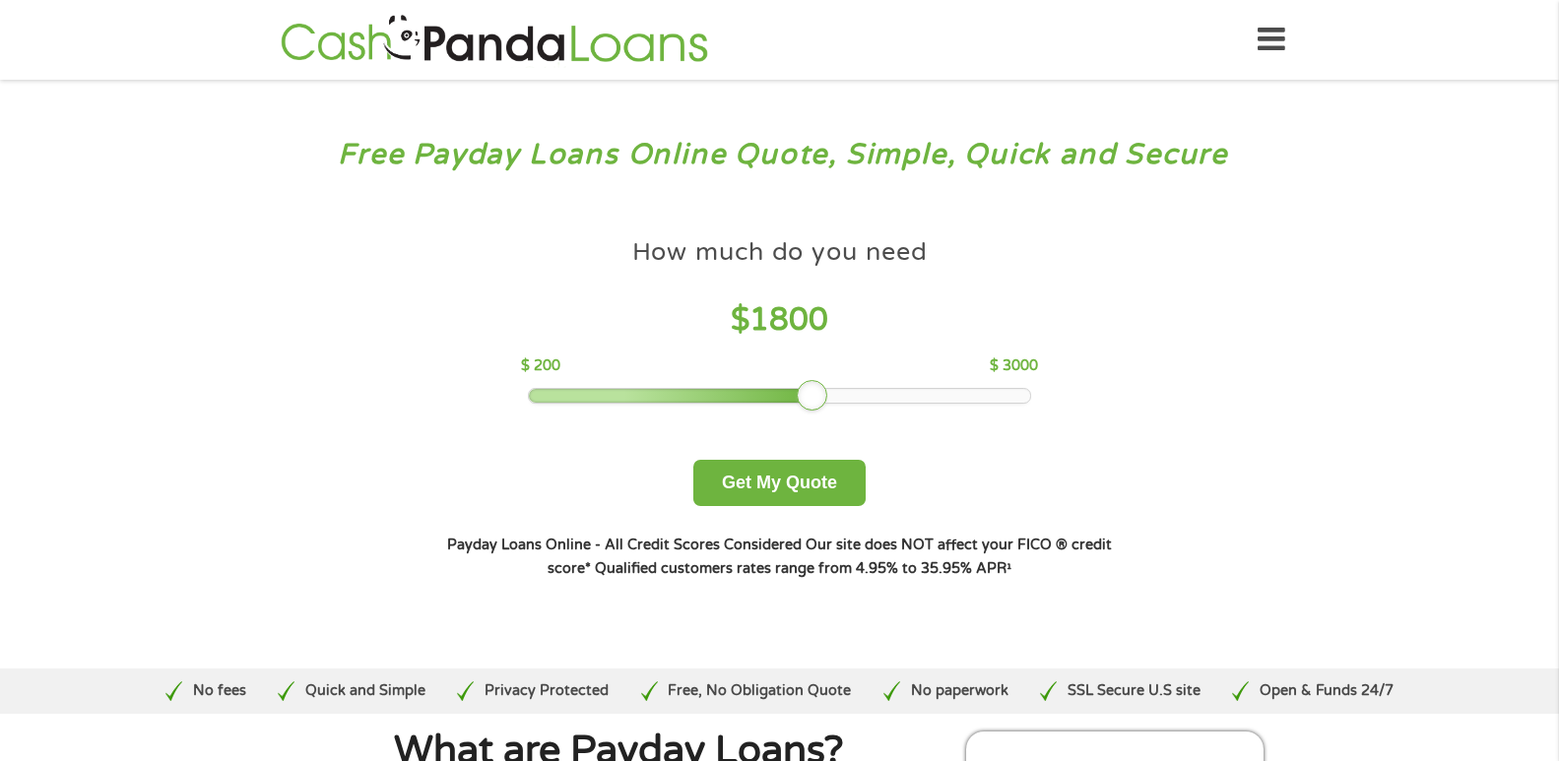
drag, startPoint x: 660, startPoint y: 397, endPoint x: 806, endPoint y: 397, distance: 146.7
click at [806, 397] on div at bounding box center [813, 396] width 32 height 32
click at [810, 479] on button "Get My Quote" at bounding box center [779, 483] width 172 height 46
drag, startPoint x: 818, startPoint y: 400, endPoint x: 857, endPoint y: 391, distance: 39.4
click at [857, 391] on div at bounding box center [848, 396] width 32 height 32
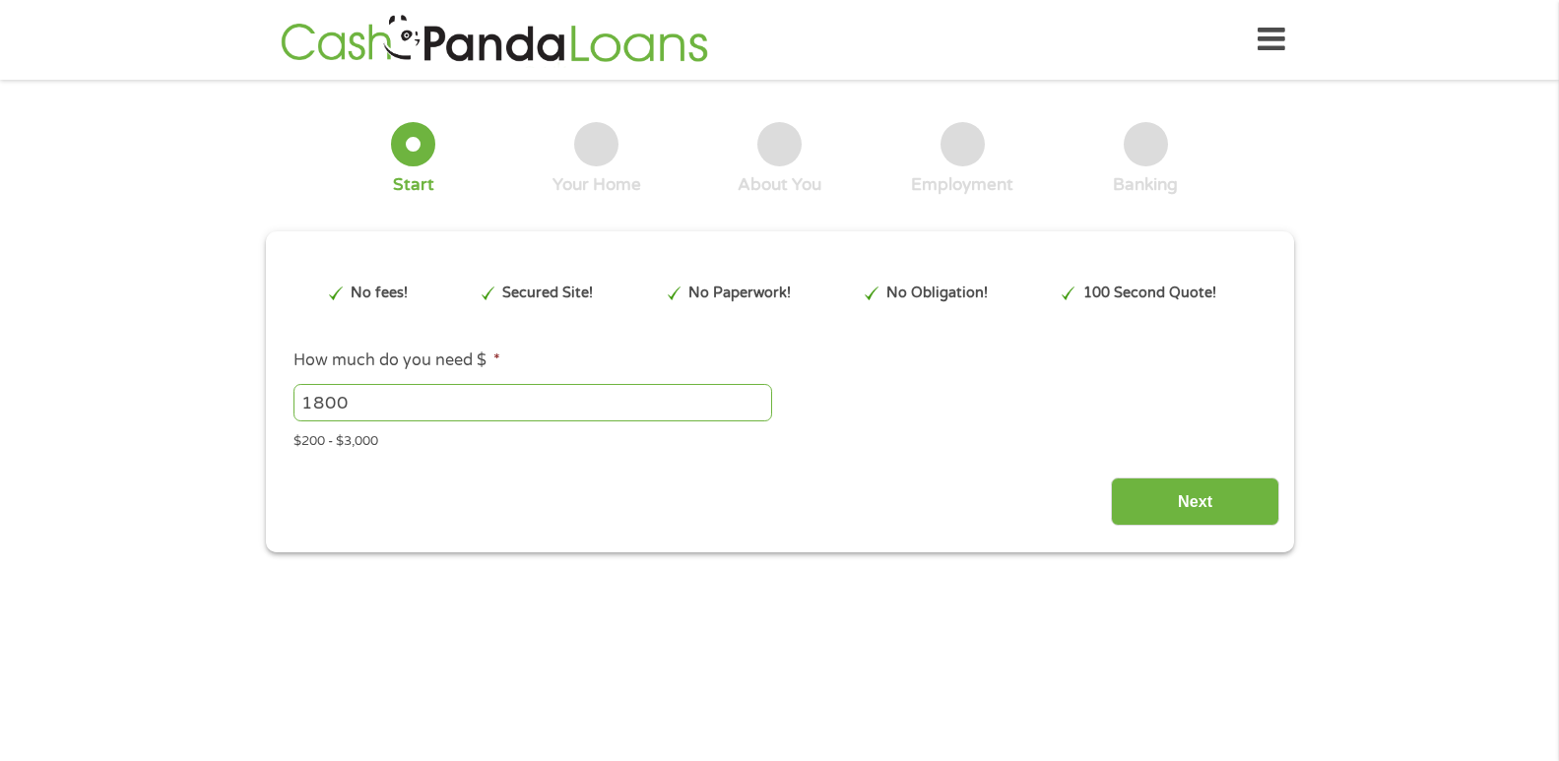
type input "EAIaIQobChMIha6hrraBjwMVT59aBR3sFgZ5EAAYAyAAEgIOE_D_BwE"
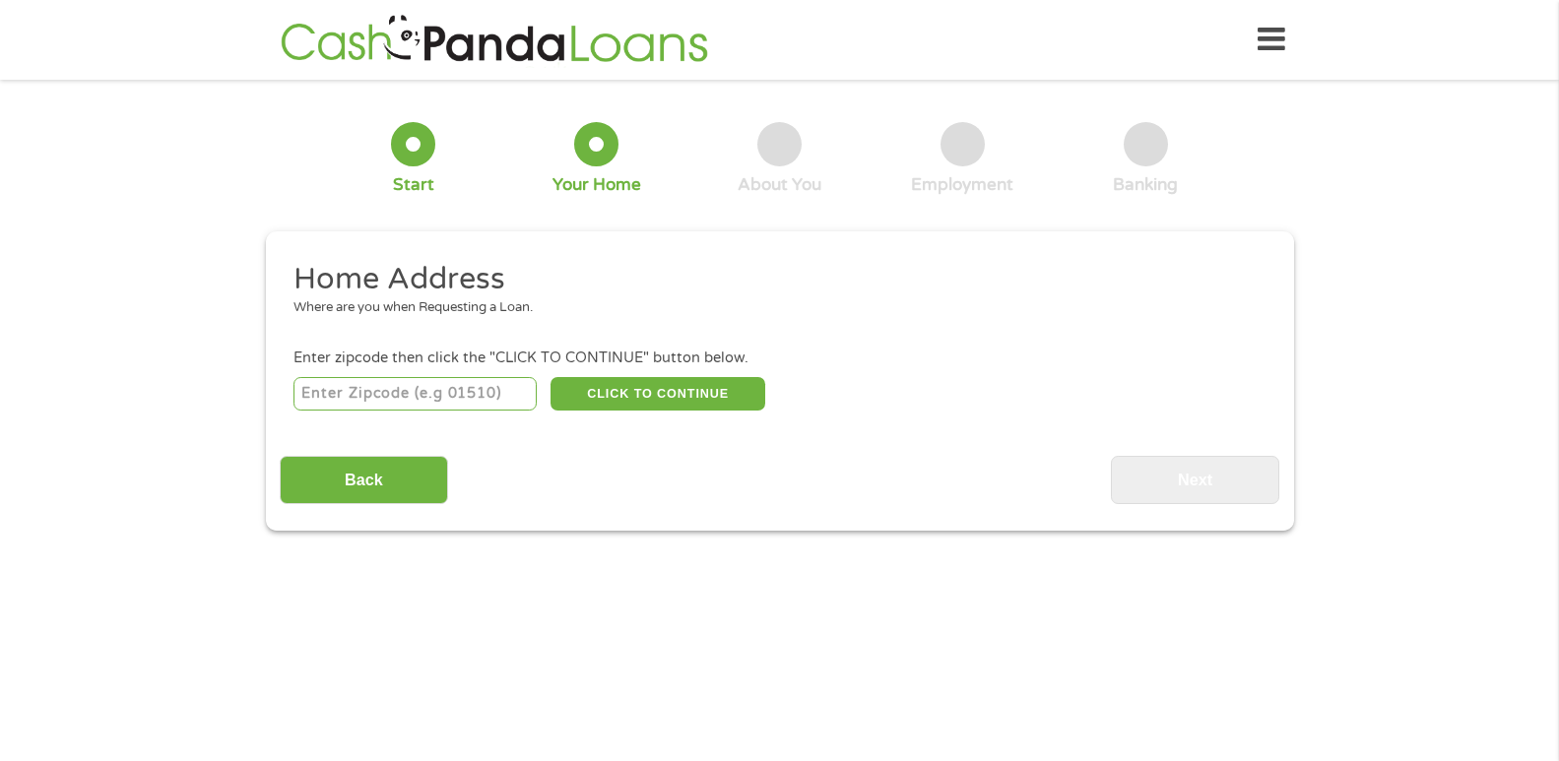
click at [441, 397] on input "number" at bounding box center [414, 393] width 243 height 33
click at [441, 400] on input "number" at bounding box center [414, 393] width 243 height 33
type input "35180"
click at [619, 381] on button "CLICK TO CONTINUE" at bounding box center [657, 393] width 215 height 33
type input "35180"
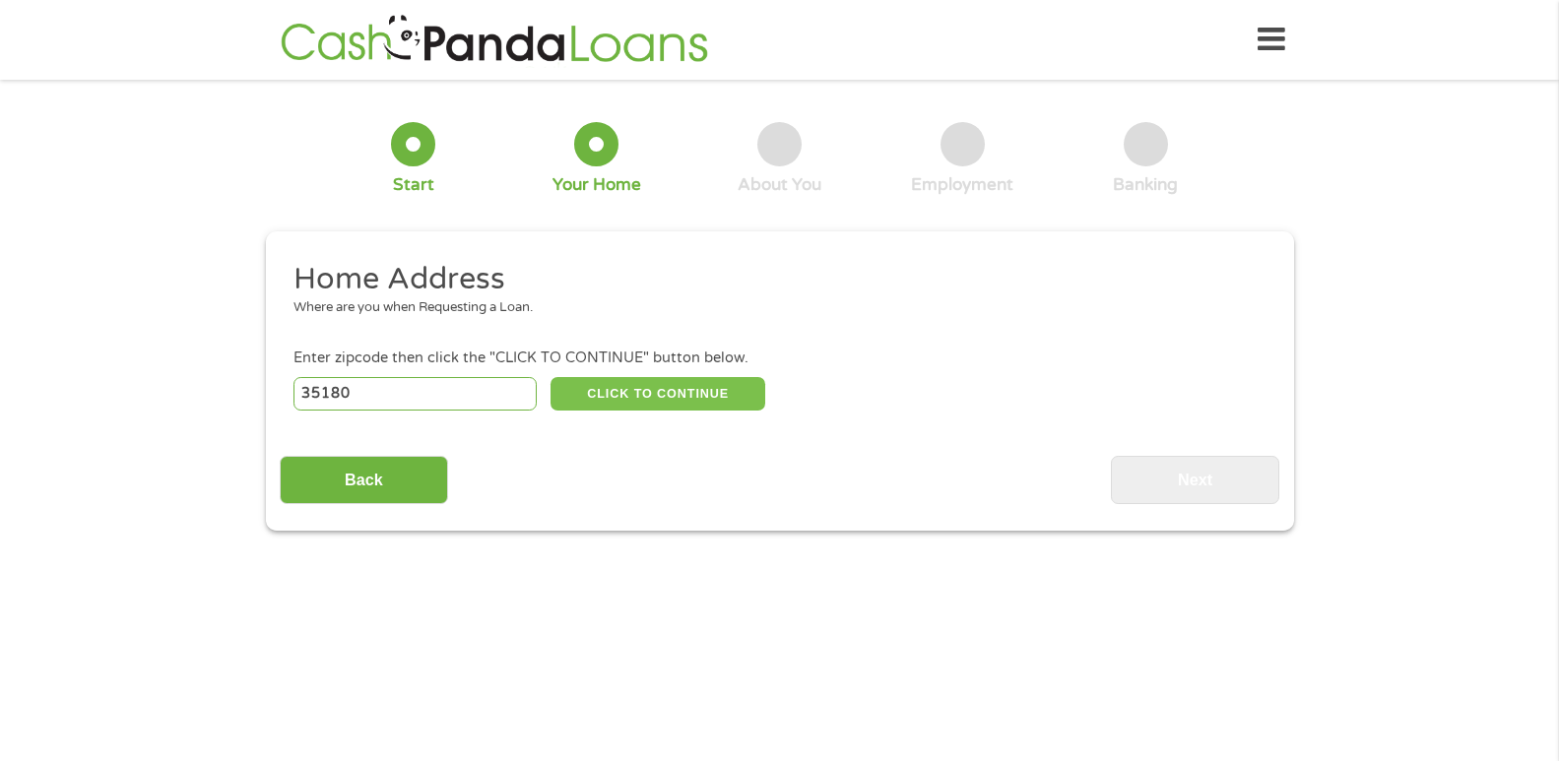
type input "Warrior"
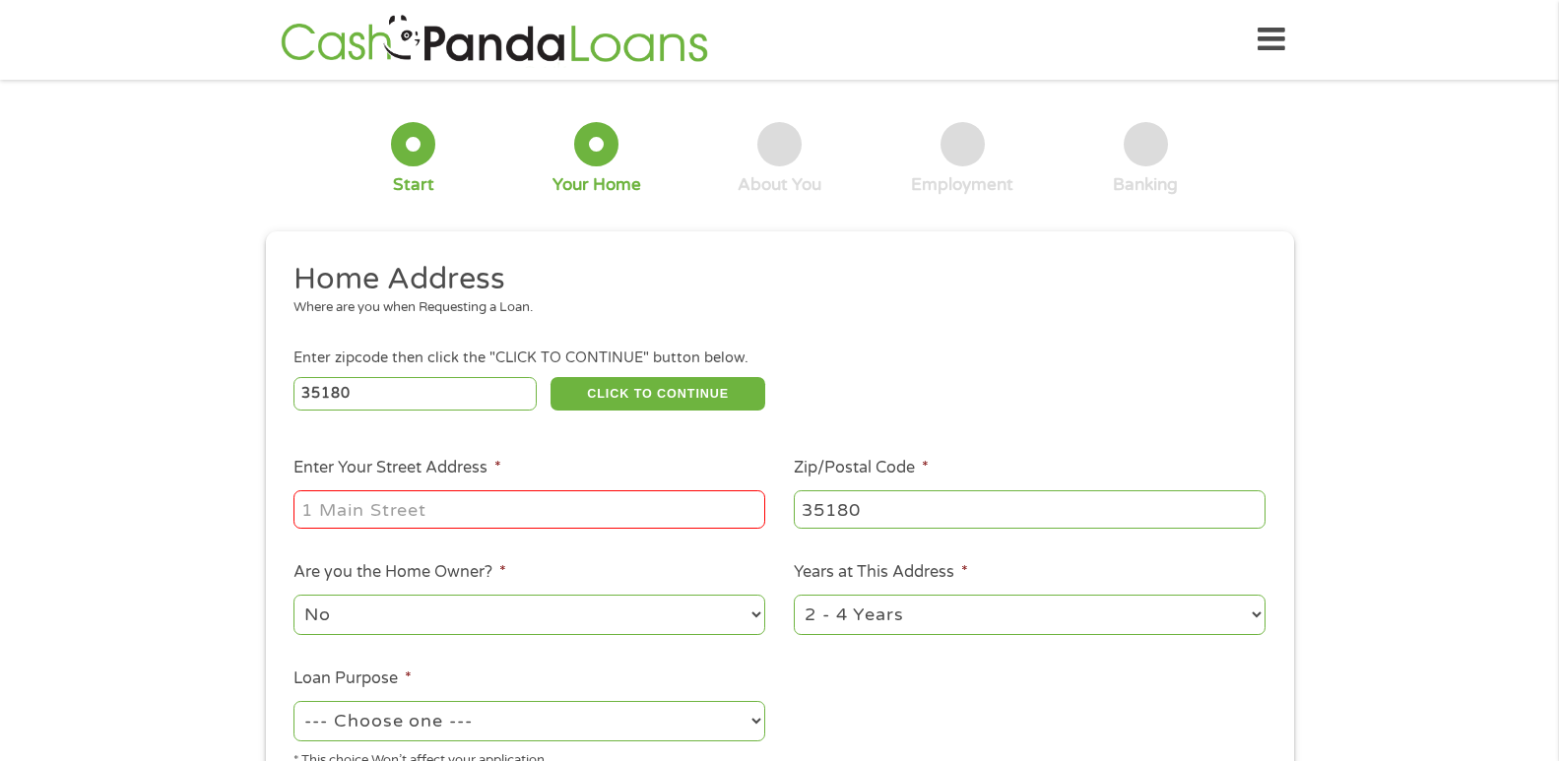
click at [493, 501] on input "Enter Your Street Address *" at bounding box center [529, 508] width 472 height 37
type input "2374 self creek rd"
click at [492, 606] on select "No Yes" at bounding box center [529, 615] width 472 height 40
click at [293, 595] on select "No Yes" at bounding box center [529, 615] width 472 height 40
click at [574, 609] on select "No Yes" at bounding box center [529, 615] width 472 height 40
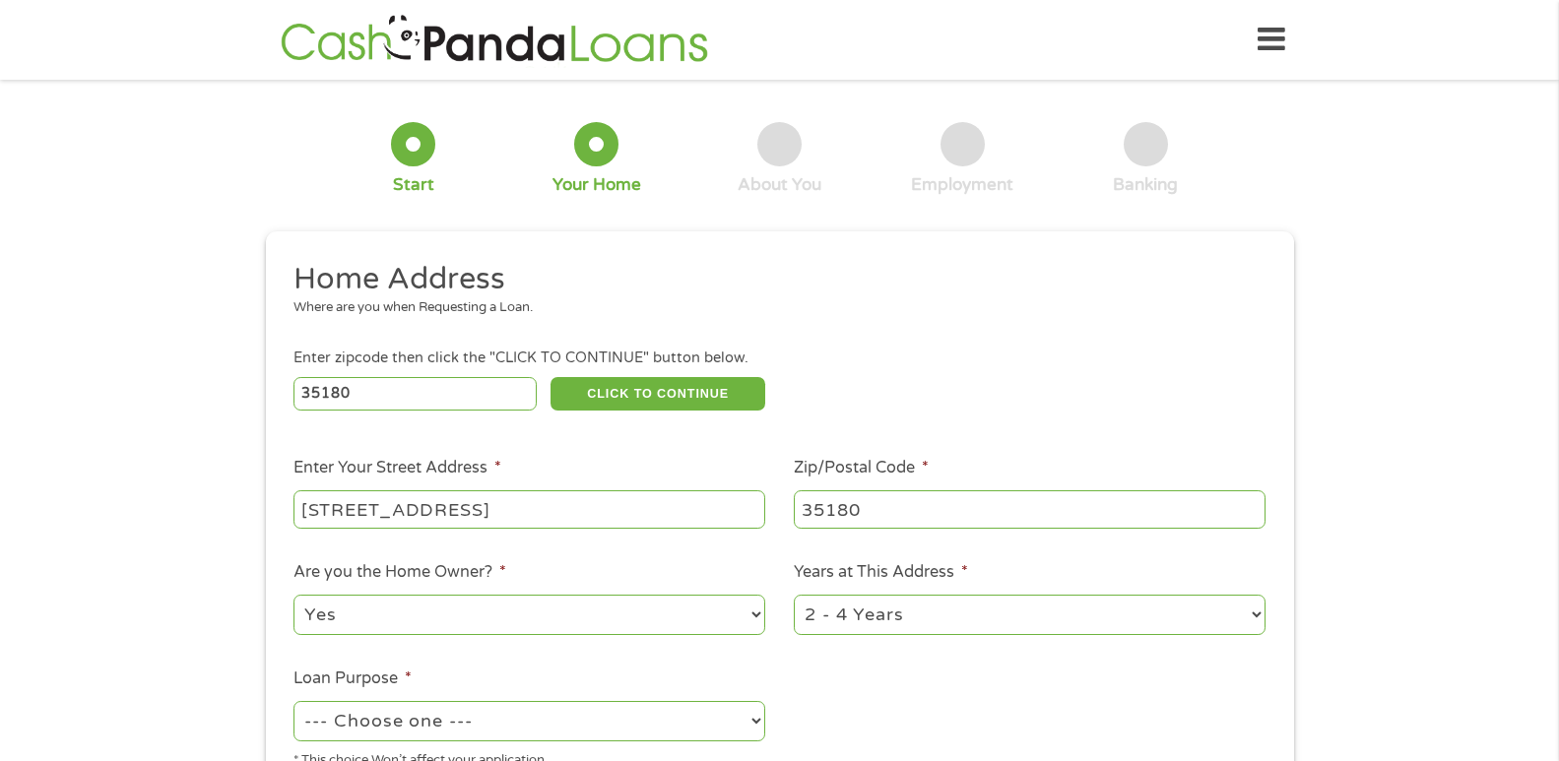
select select "no"
click at [293, 595] on select "No Yes" at bounding box center [529, 615] width 472 height 40
click at [874, 609] on select "1 Year or less 1 - 2 Years 2 - 4 Years Over 4 Years" at bounding box center [1030, 615] width 472 height 40
select select "60months"
click at [794, 595] on select "1 Year or less 1 - 2 Years 2 - 4 Years Over 4 Years" at bounding box center [1030, 615] width 472 height 40
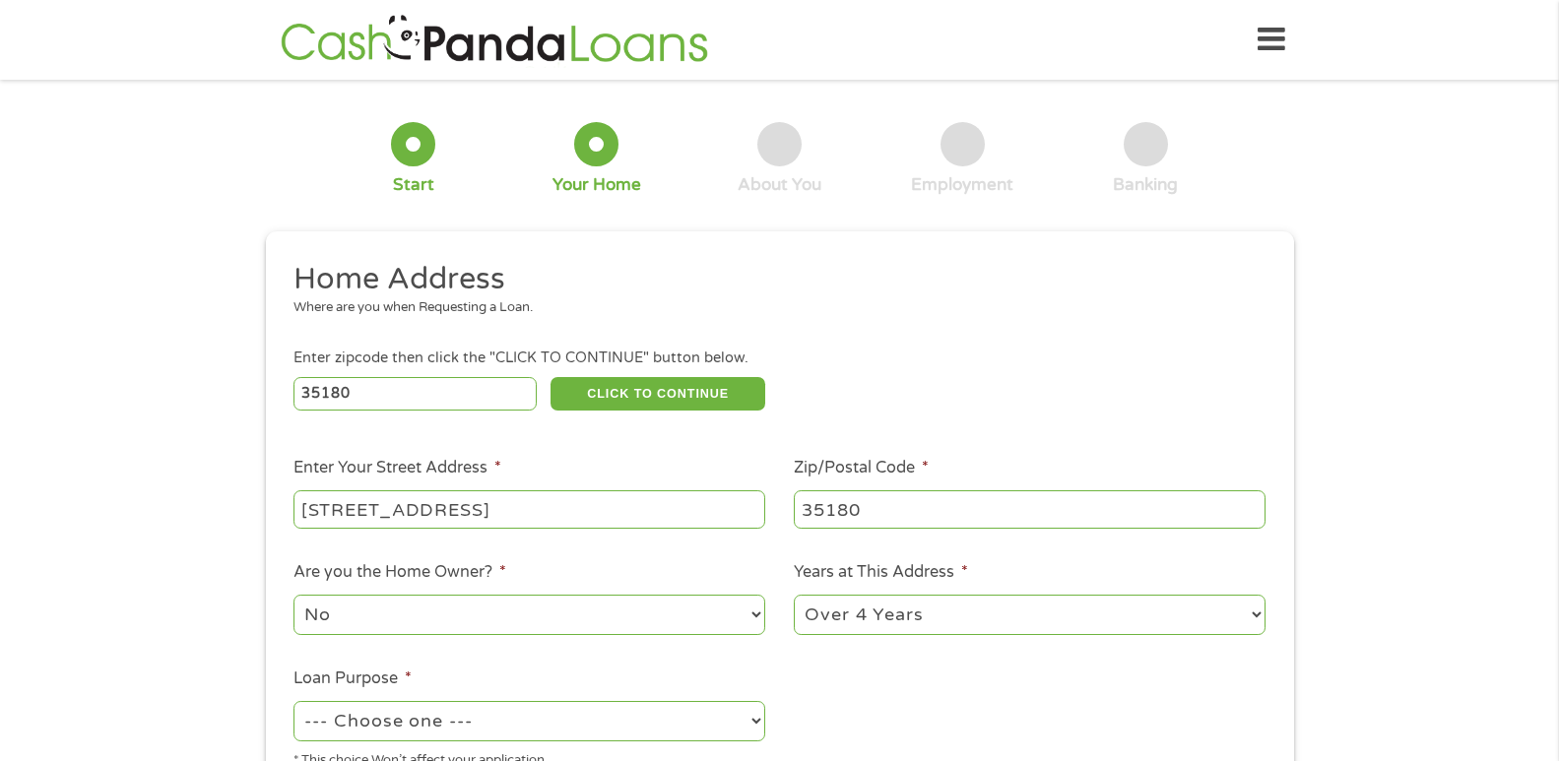
click at [403, 721] on select "--- Choose one --- Pay Bills Debt Consolidation Home Improvement Major Purchase…" at bounding box center [529, 721] width 472 height 40
select select "shorttermcash"
click at [293, 701] on select "--- Choose one --- Pay Bills Debt Consolidation Home Improvement Major Purchase…" at bounding box center [529, 721] width 472 height 40
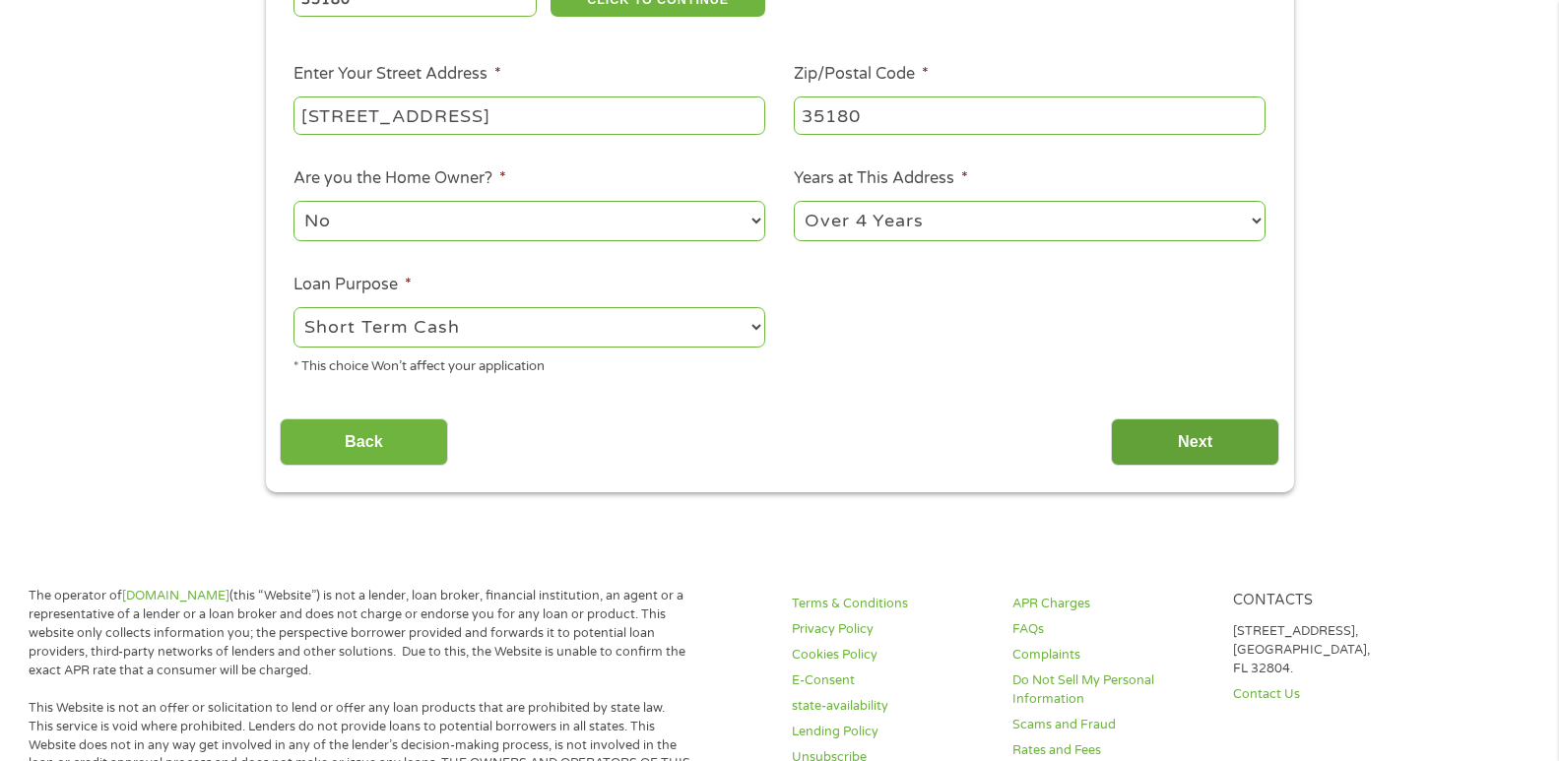
click at [1219, 449] on input "Next" at bounding box center [1195, 442] width 168 height 48
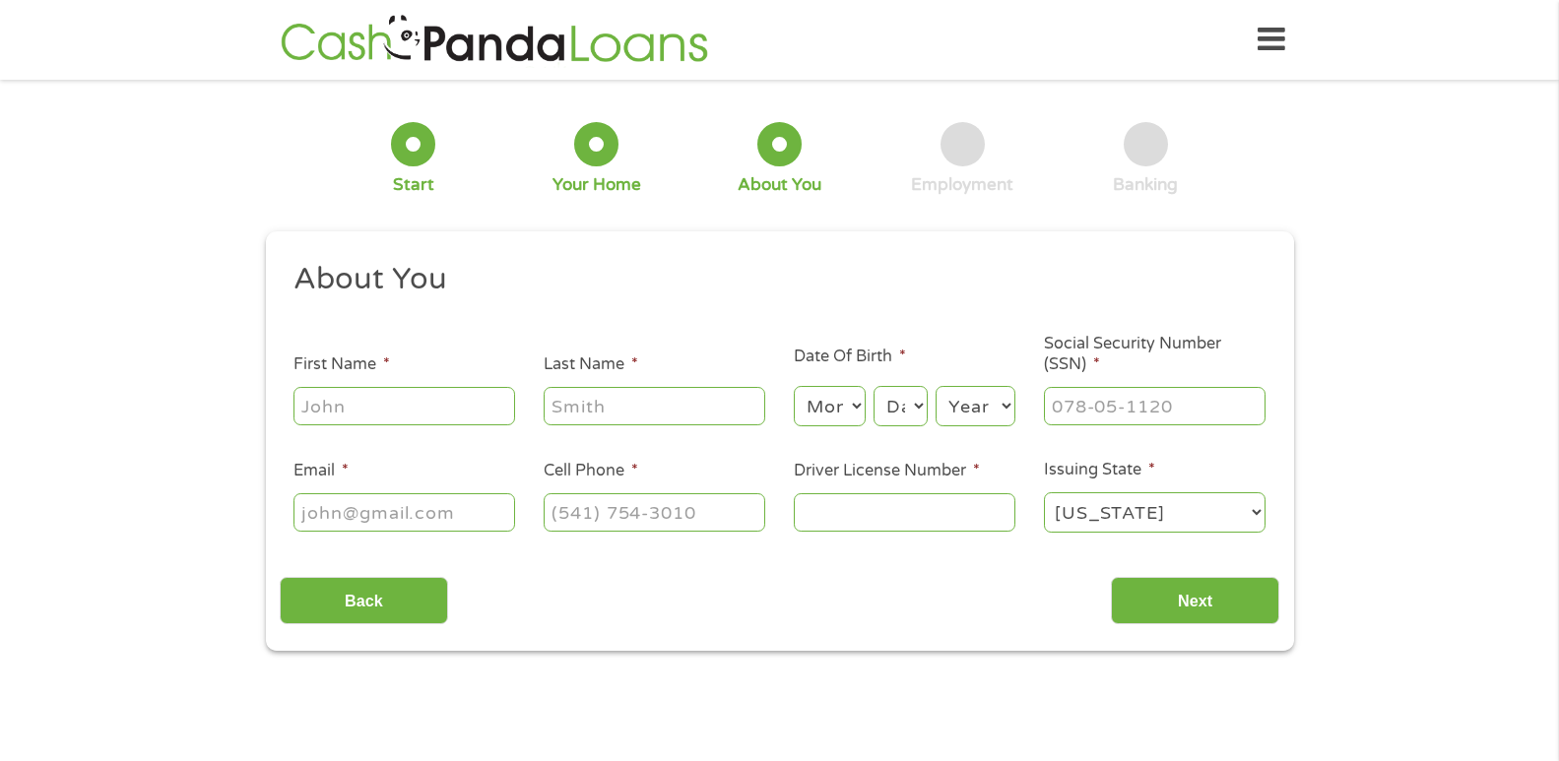
click at [476, 414] on input "First Name *" at bounding box center [404, 405] width 222 height 37
type input "Madalyn"
type input "Green"
click at [808, 400] on select "Month 1 2 3 4 5 6 7 8 9 10 11 12" at bounding box center [830, 406] width 72 height 40
select select "7"
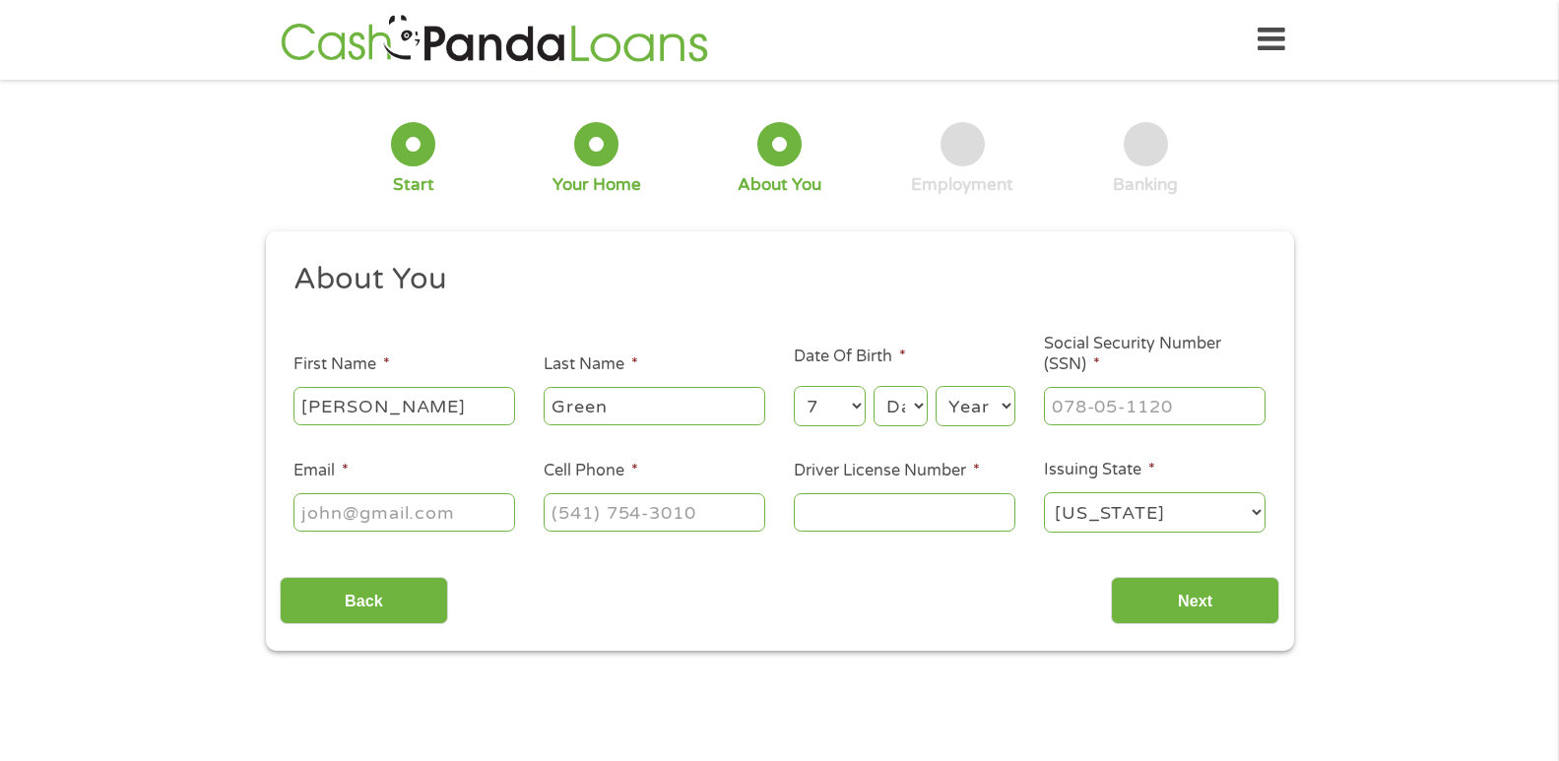
click at [794, 386] on select "Month 1 2 3 4 5 6 7 8 9 10 11 12" at bounding box center [830, 406] width 72 height 40
drag, startPoint x: 897, startPoint y: 399, endPoint x: 891, endPoint y: 386, distance: 14.1
click at [897, 398] on select "Day 1 2 3 4 5 6 7 8 9 10 11 12 13 14 15 16 17 18 19 20 21 22 23 24 25 26 27 28 …" at bounding box center [899, 406] width 53 height 40
select select "10"
click at [873, 386] on select "Day 1 2 3 4 5 6 7 8 9 10 11 12 13 14 15 16 17 18 19 20 21 22 23 24 25 26 27 28 …" at bounding box center [899, 406] width 53 height 40
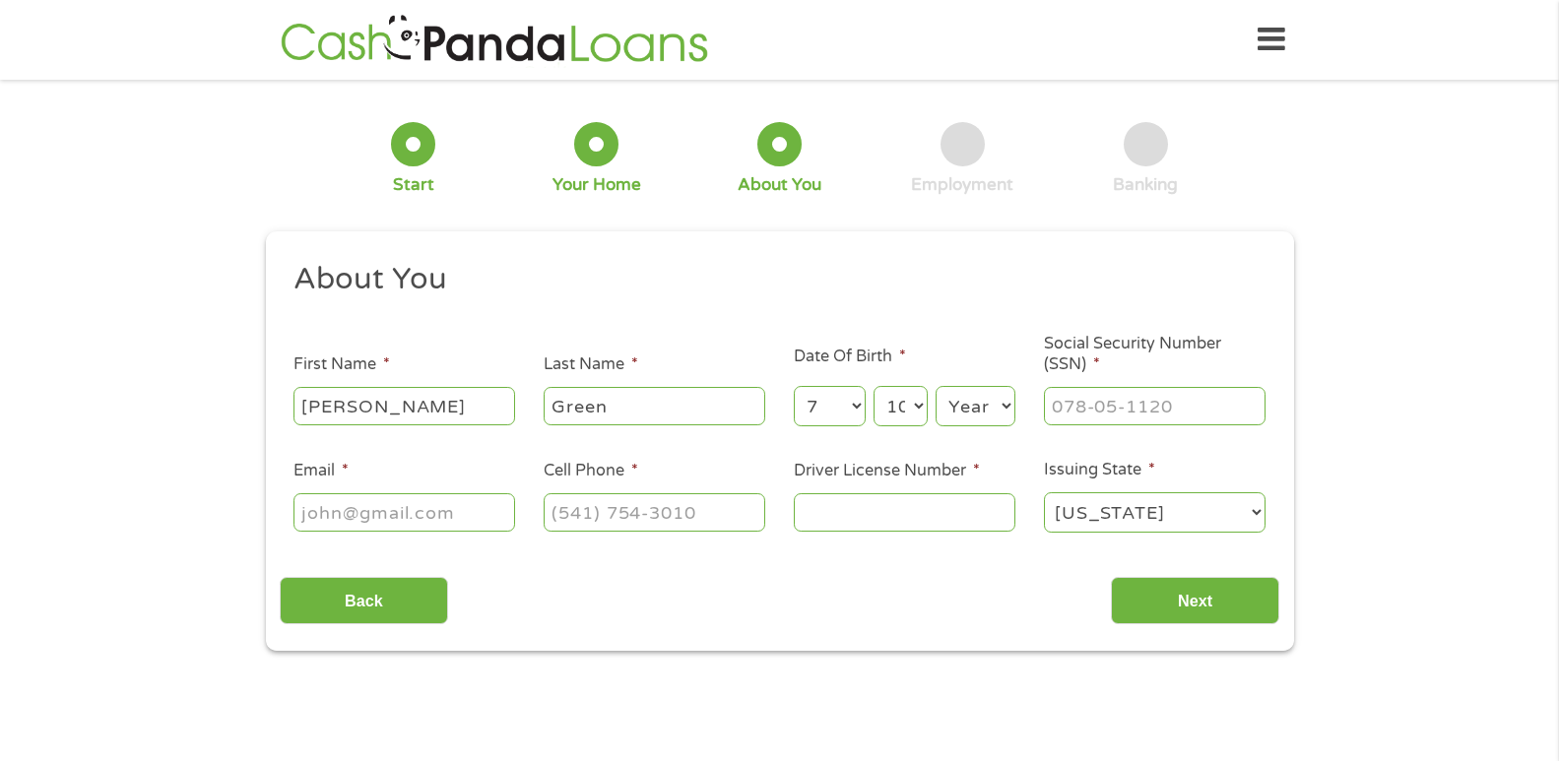
click at [970, 392] on select "Year 2007 2006 2005 2004 2003 2002 2001 2000 1999 1998 1997 1996 1995 1994 1993…" at bounding box center [975, 406] width 80 height 40
select select "2006"
click at [935, 386] on select "Year 2007 2006 2005 2004 2003 2002 2001 2000 1999 1998 1997 1996 1995 1994 1993…" at bounding box center [975, 406] width 80 height 40
type input "___-__-____"
click at [1058, 405] on input "___-__-____" at bounding box center [1155, 405] width 222 height 37
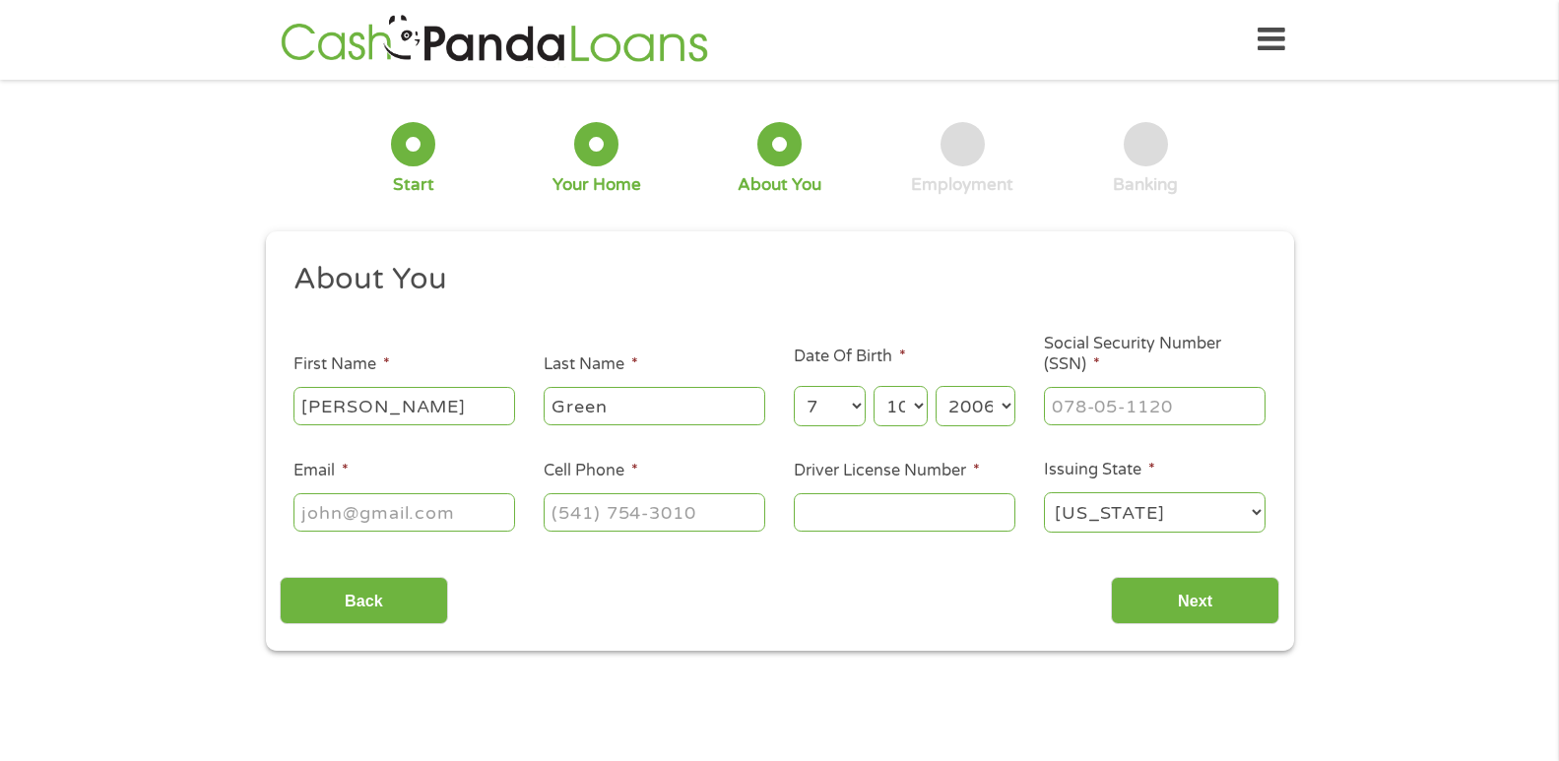
click at [426, 502] on input "Email *" at bounding box center [404, 511] width 222 height 37
click at [426, 515] on input "m" at bounding box center [404, 511] width 222 height 37
drag, startPoint x: 391, startPoint y: 513, endPoint x: 223, endPoint y: 478, distance: 172.1
click at [223, 478] on div "1 Start 2 Your Home 3 About You 4 Employment 5 Banking 6 This field is hidden w…" at bounding box center [779, 372] width 1559 height 557
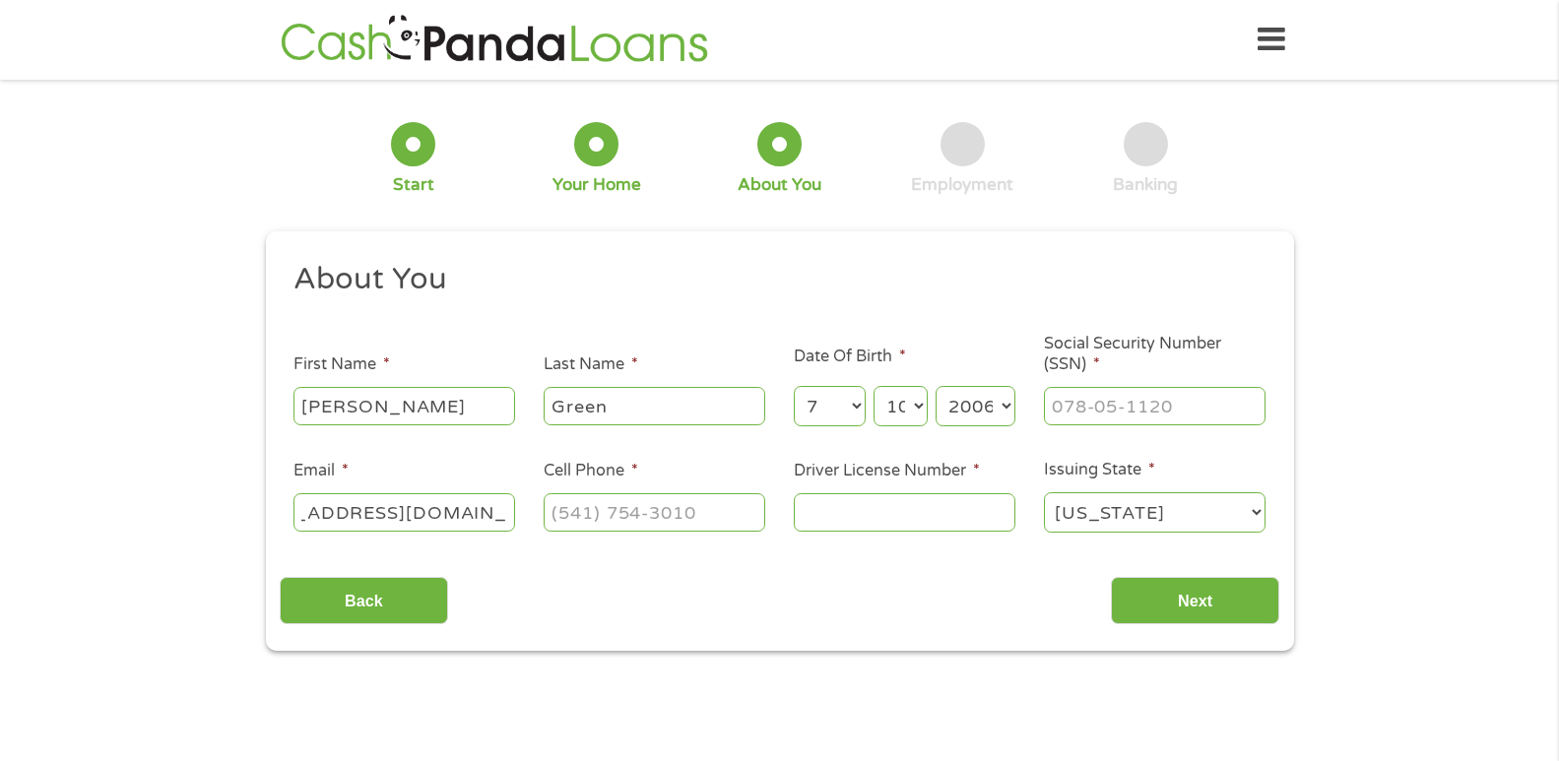
type input "greenmadalyn985@gmail.com"
click at [595, 511] on input "(___) ___-____" at bounding box center [654, 511] width 222 height 37
drag, startPoint x: 747, startPoint y: 520, endPoint x: 453, endPoint y: 505, distance: 294.8
click at [453, 505] on ul "About You This field is hidden when viewing the form Title * --- Choose one ---…" at bounding box center [779, 405] width 999 height 290
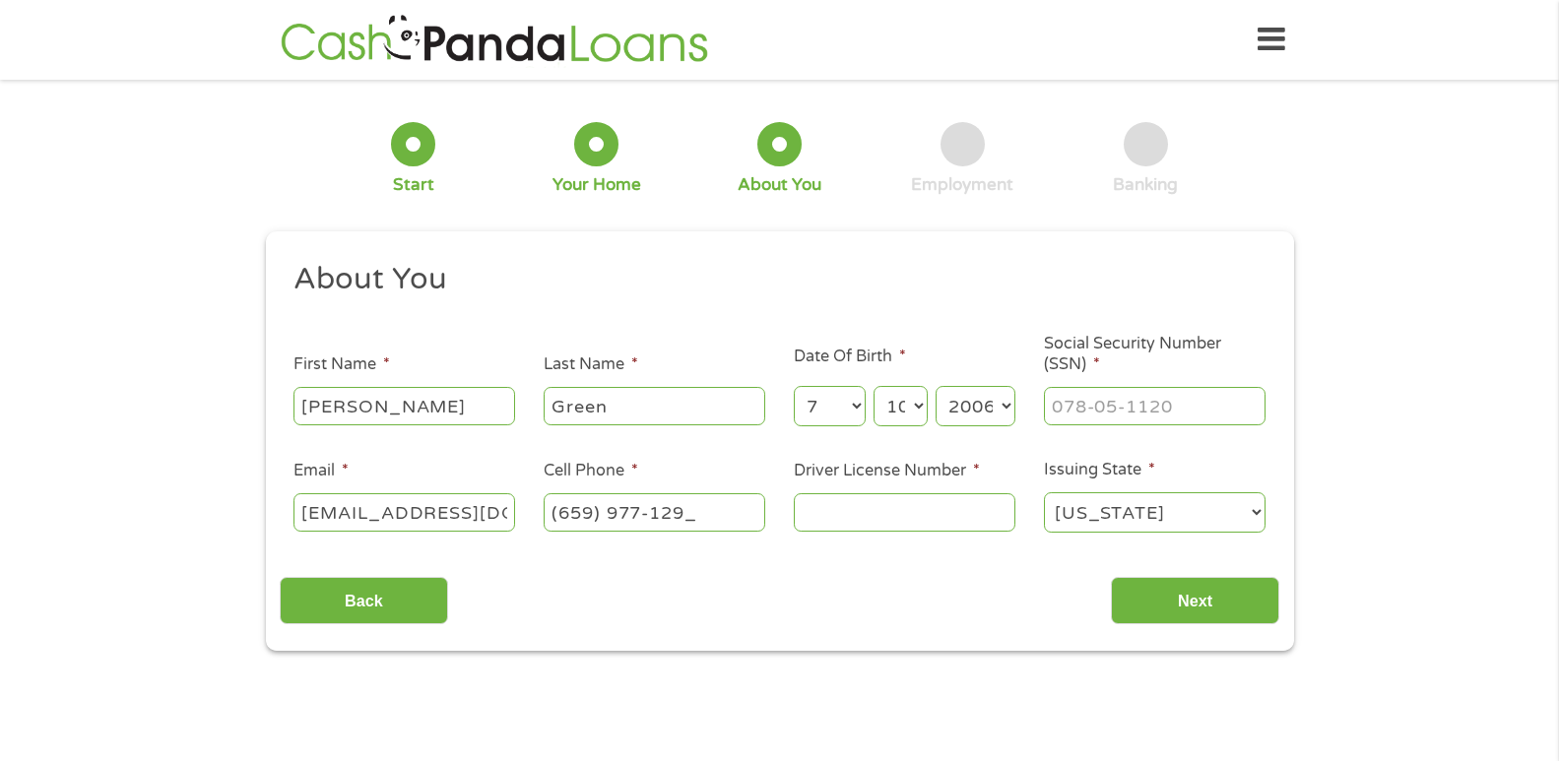
type input "(659) 977-1293"
click at [862, 496] on input "Driver License Number *" at bounding box center [905, 511] width 222 height 37
click at [824, 418] on select "Month 1 2 3 4 5 6 7 8 9 10 11 12" at bounding box center [830, 406] width 72 height 40
click at [794, 386] on select "Month 1 2 3 4 5 6 7 8 9 10 11 12" at bounding box center [830, 406] width 72 height 40
click at [904, 415] on select "Day 1 2 3 4 5 6 7 8 9 10 11 12 13 14 15 16 17 18 19 20 21 22 23 24 25 26 27 28 …" at bounding box center [899, 406] width 53 height 40
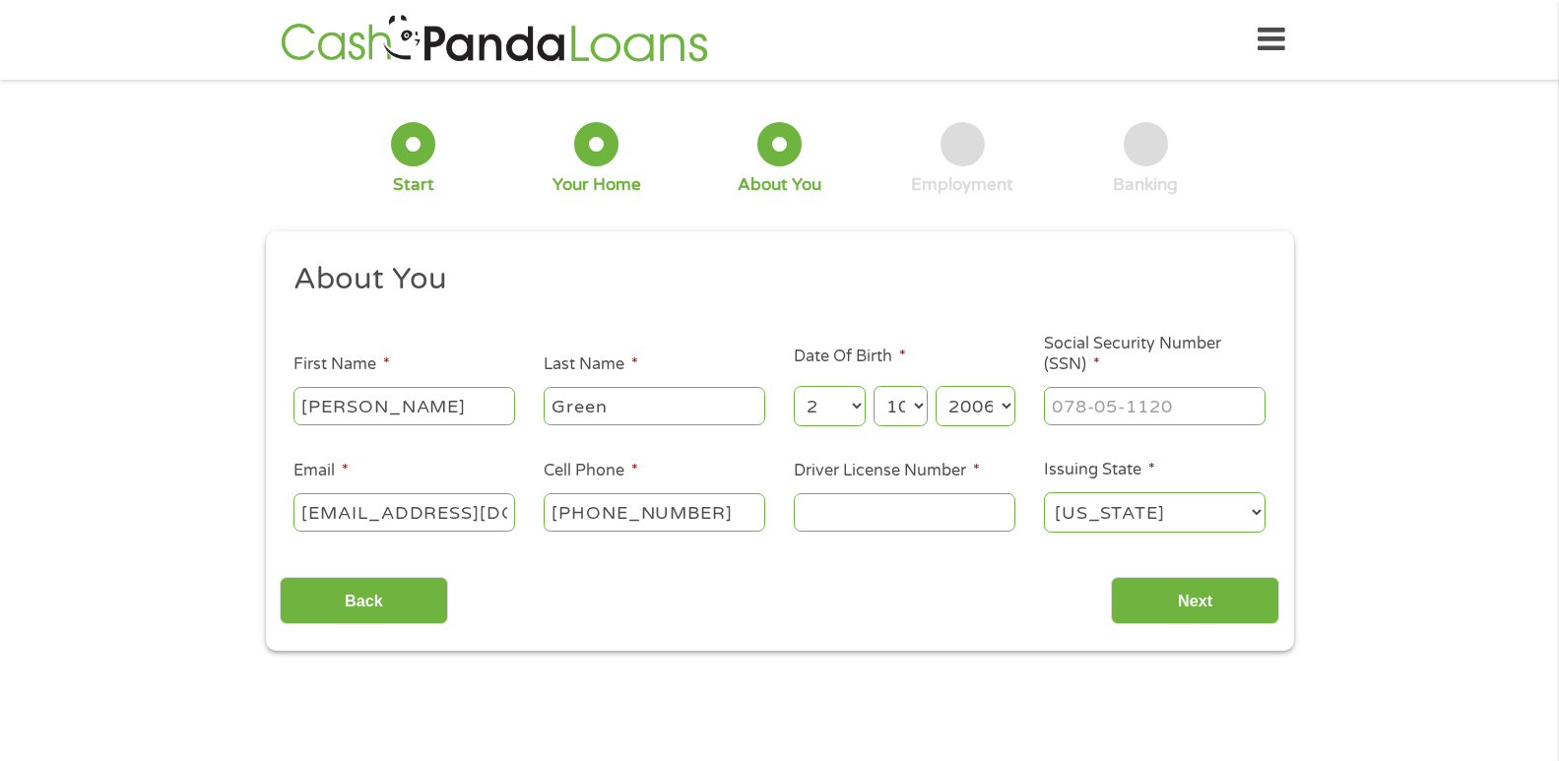
click at [873, 386] on select "Day 1 2 3 4 5 6 7 8 9 10 11 12 13 14 15 16 17 18 19 20 21 22 23 24 25 26 27 28 …" at bounding box center [899, 406] width 53 height 40
click at [847, 409] on select "Month 1 2 3 4 5 6 7 8 9 10 11 12" at bounding box center [830, 406] width 72 height 40
select select "7"
click at [794, 386] on select "Month 1 2 3 4 5 6 7 8 9 10 11 12" at bounding box center [830, 406] width 72 height 40
type input "___-__-____"
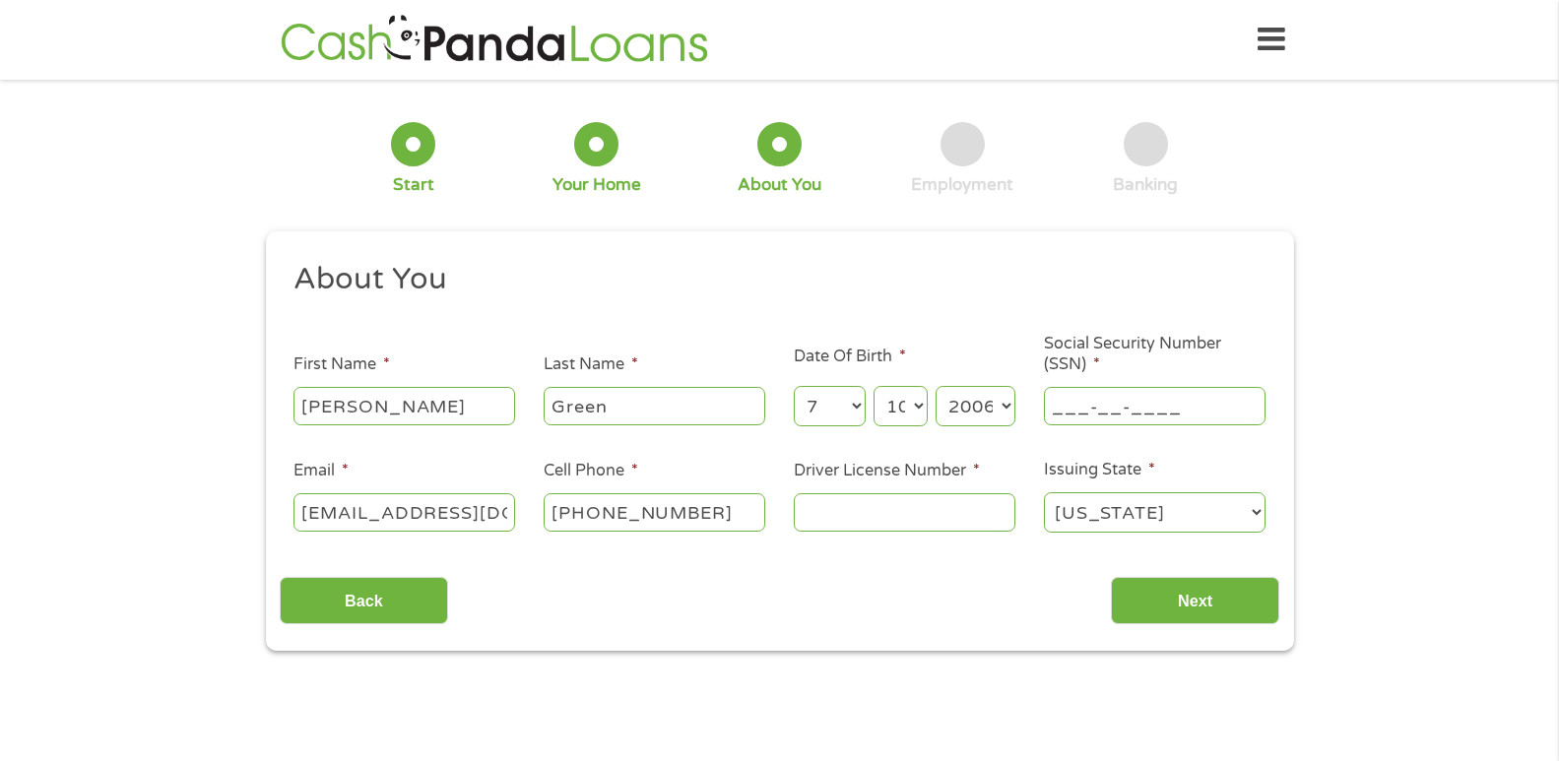
click at [1061, 396] on input "___-__-____" at bounding box center [1155, 405] width 222 height 37
click at [865, 518] on input "Driver License Number *" at bounding box center [905, 511] width 222 height 37
type input "10300721"
click at [1126, 399] on input "___-__-____" at bounding box center [1155, 405] width 222 height 37
type input "416-61-4532"
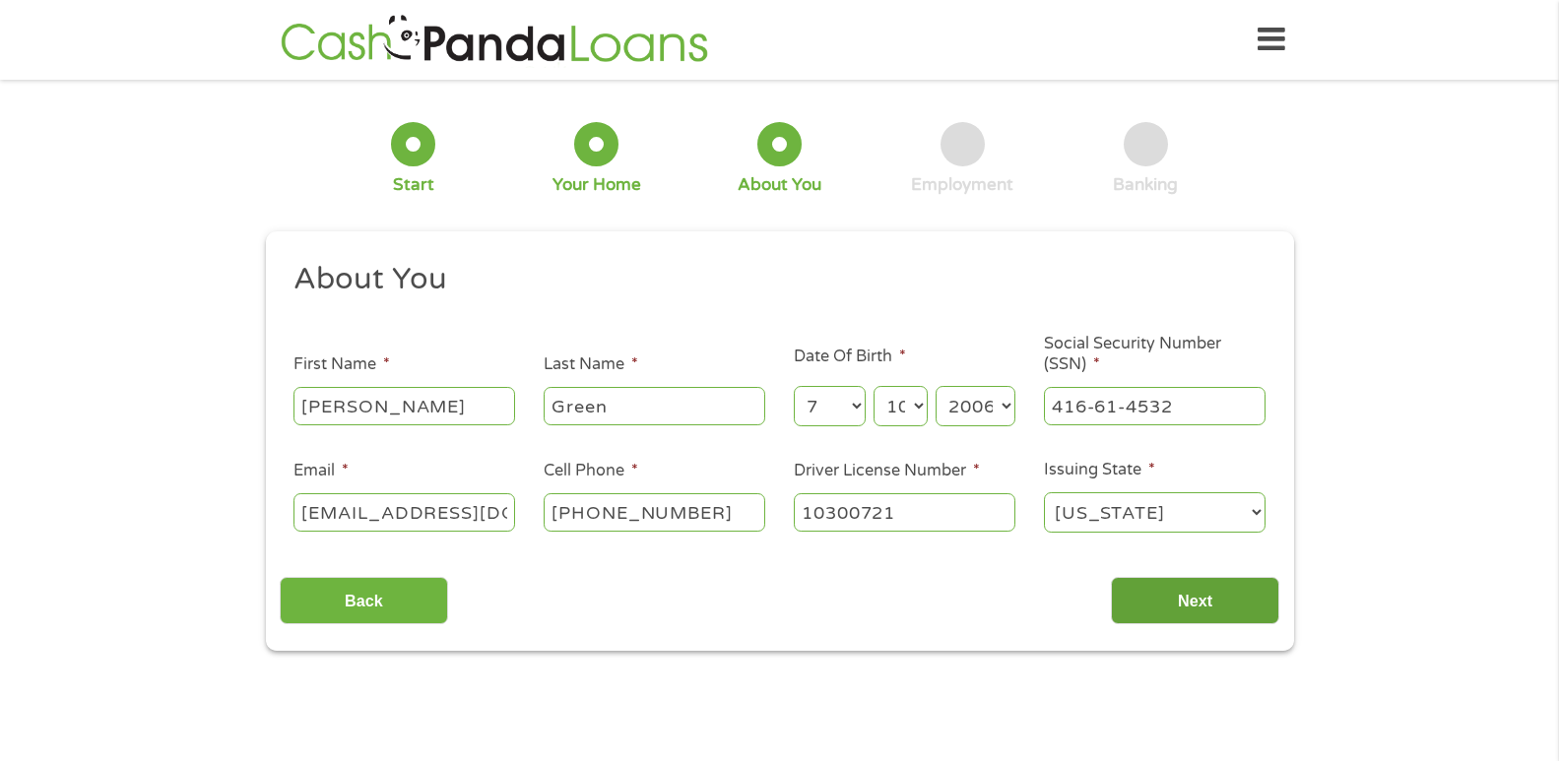
click at [1195, 590] on input "Next" at bounding box center [1195, 601] width 168 height 48
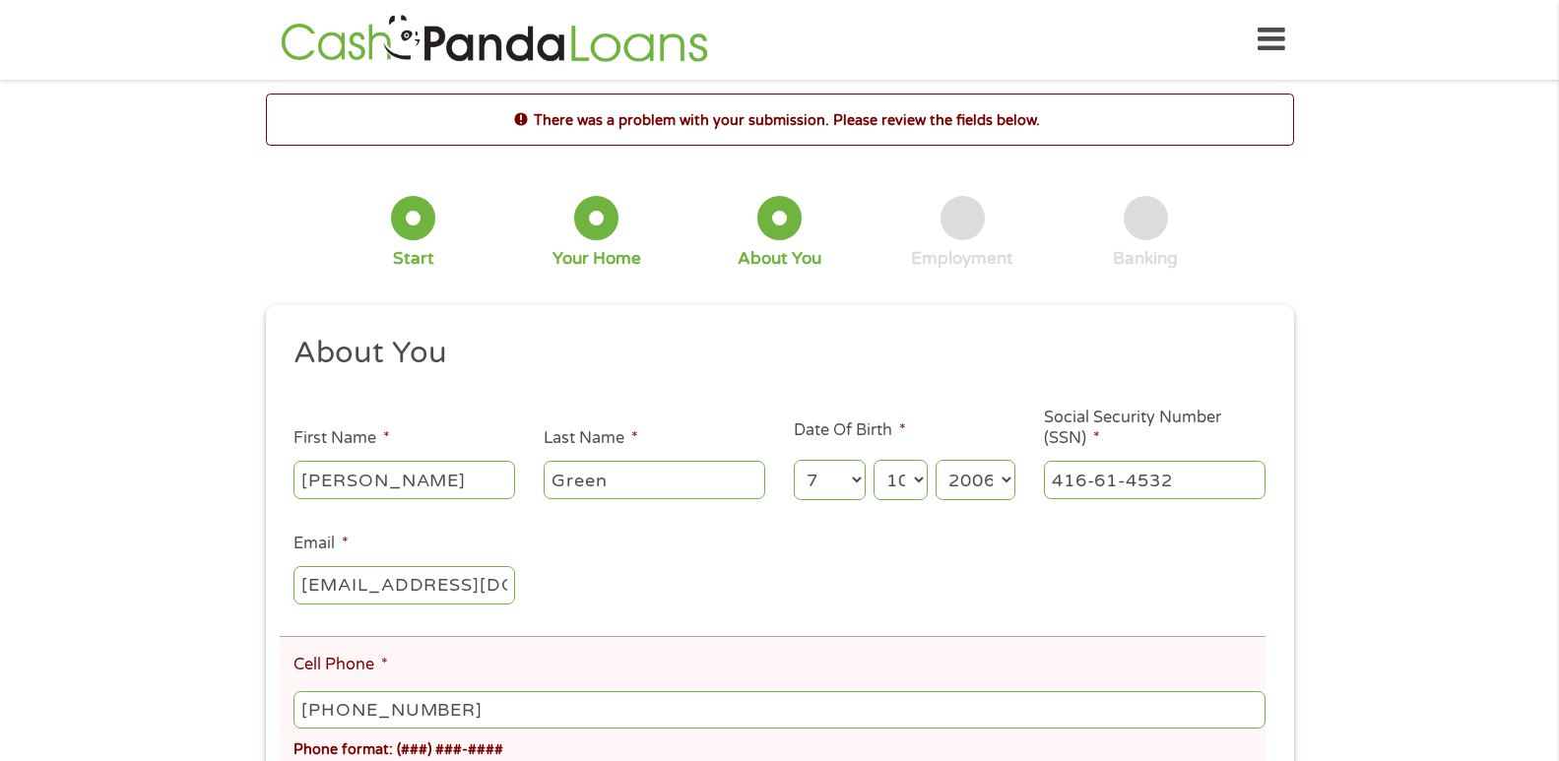
click at [487, 724] on input "(659) 977-1293" at bounding box center [778, 709] width 971 height 37
type input "(205) 910-1124"
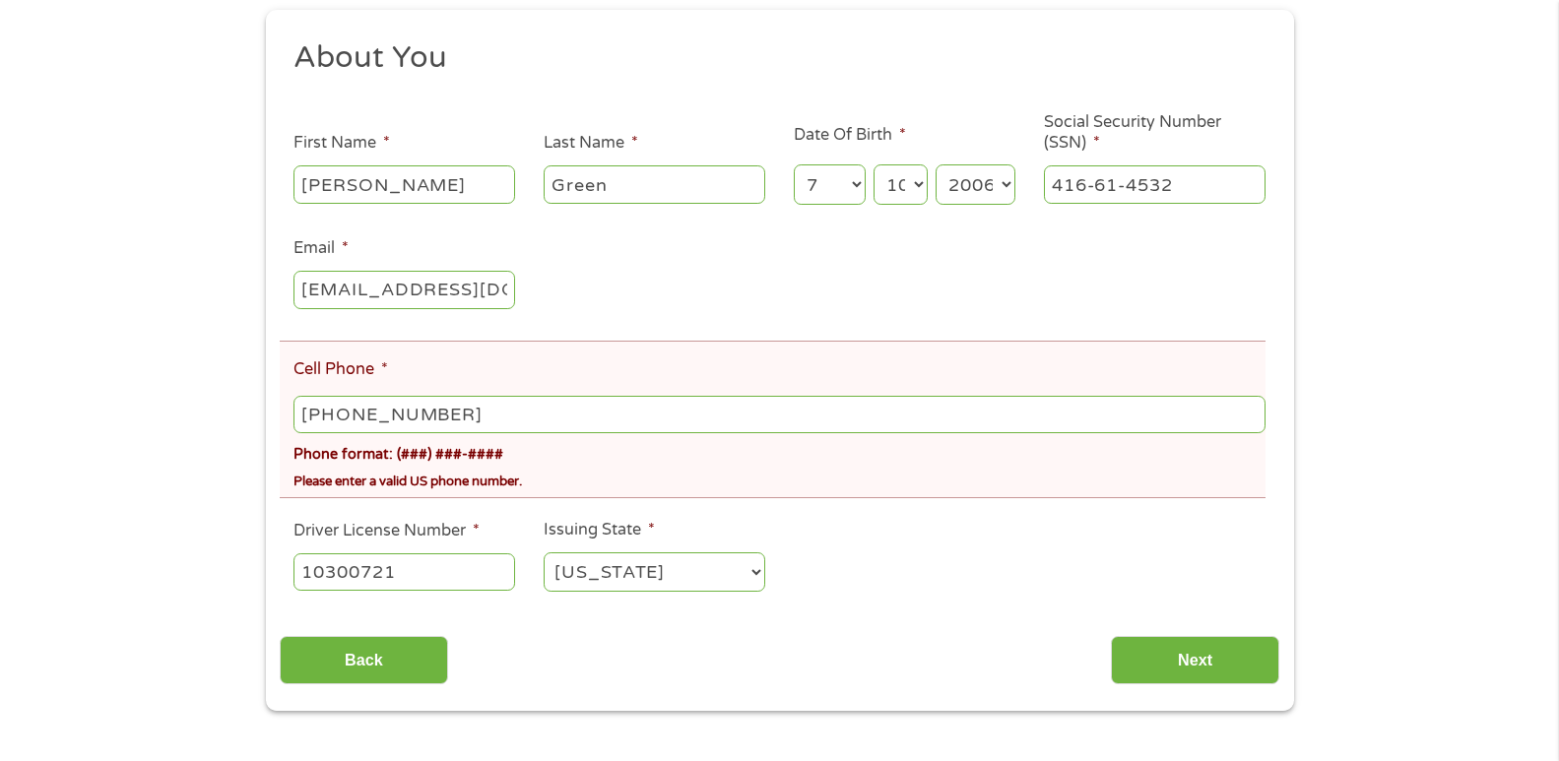
scroll to position [492, 0]
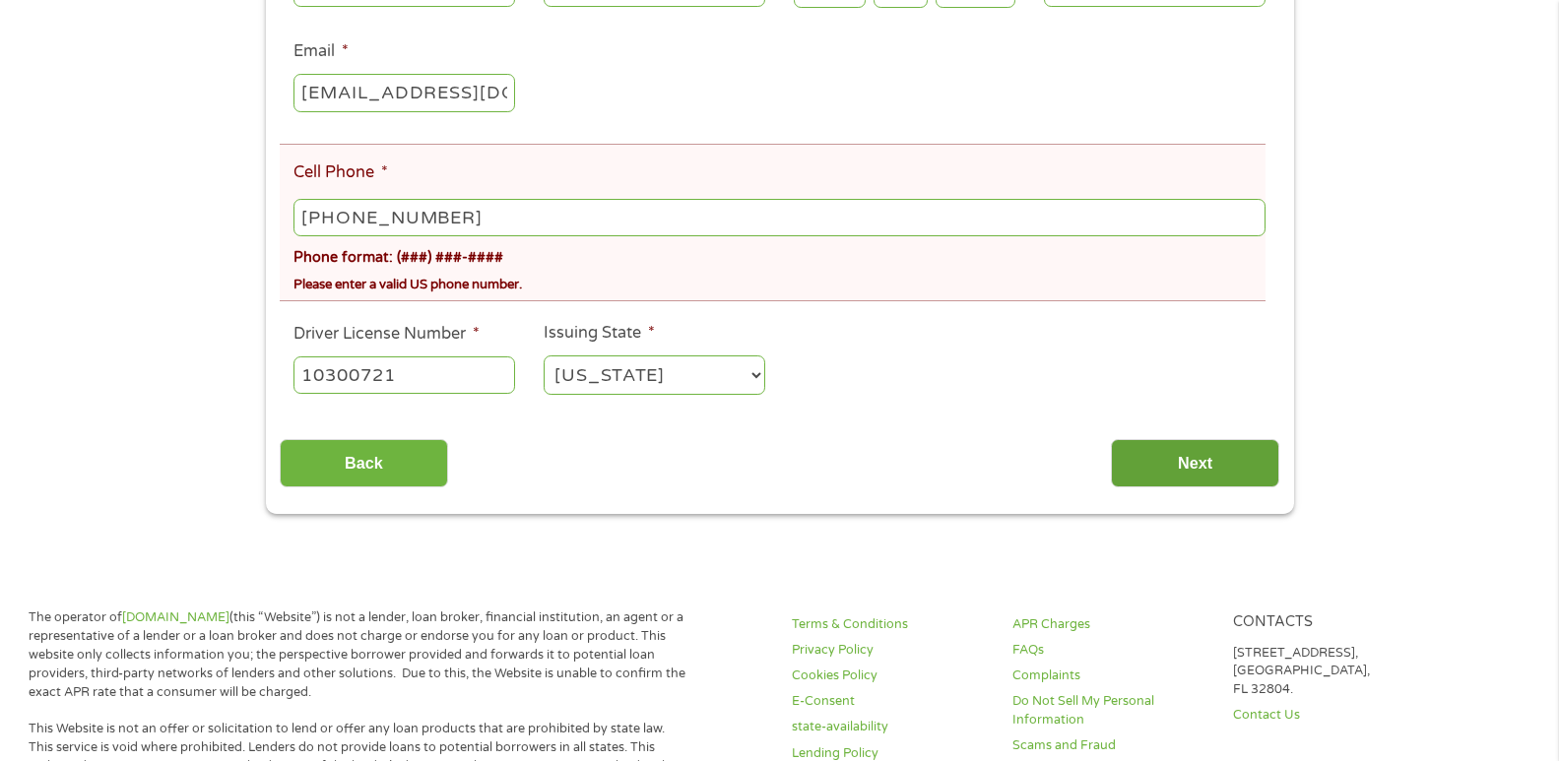
click at [1165, 464] on input "Next" at bounding box center [1195, 463] width 168 height 48
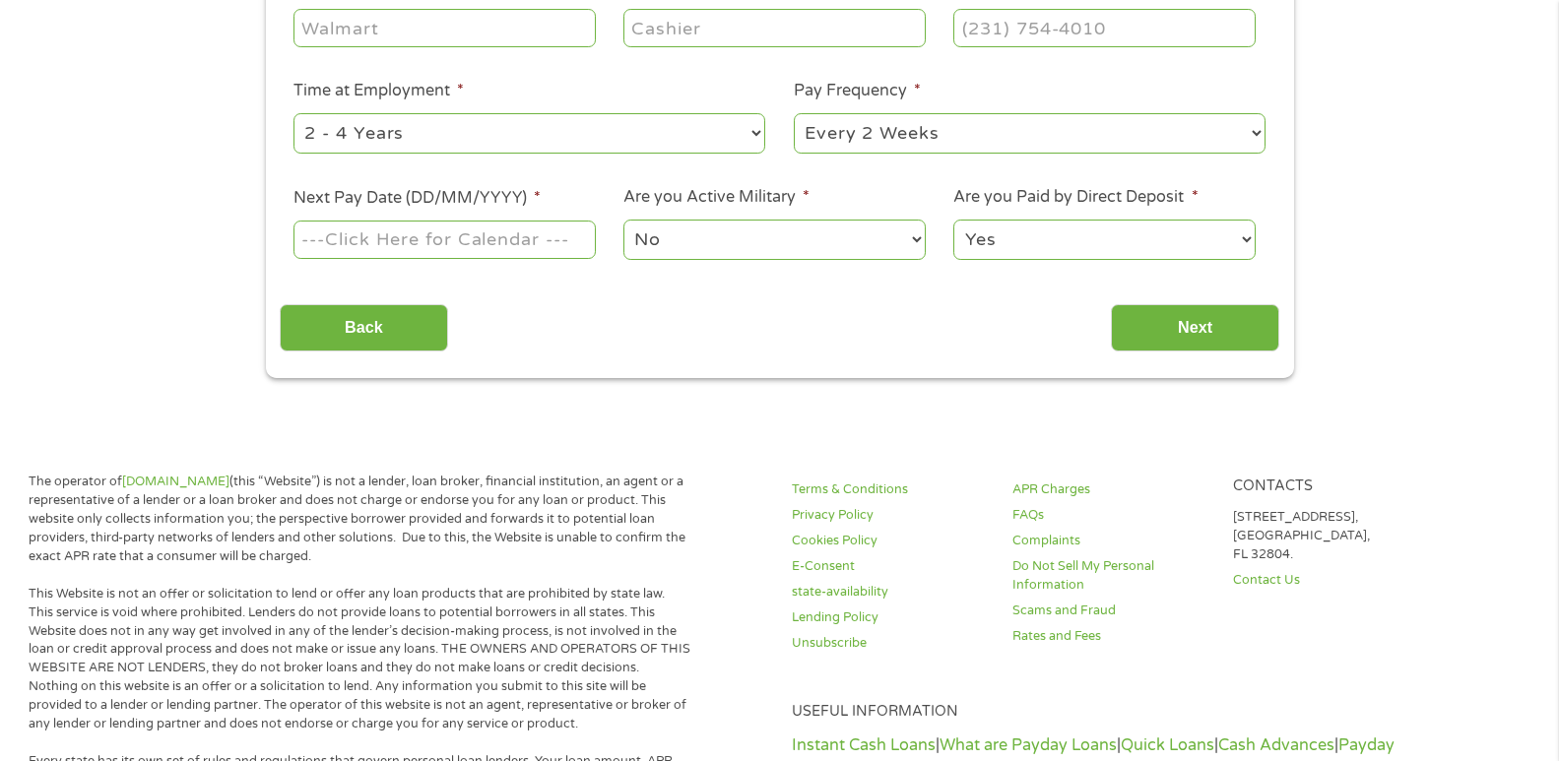
scroll to position [0, 0]
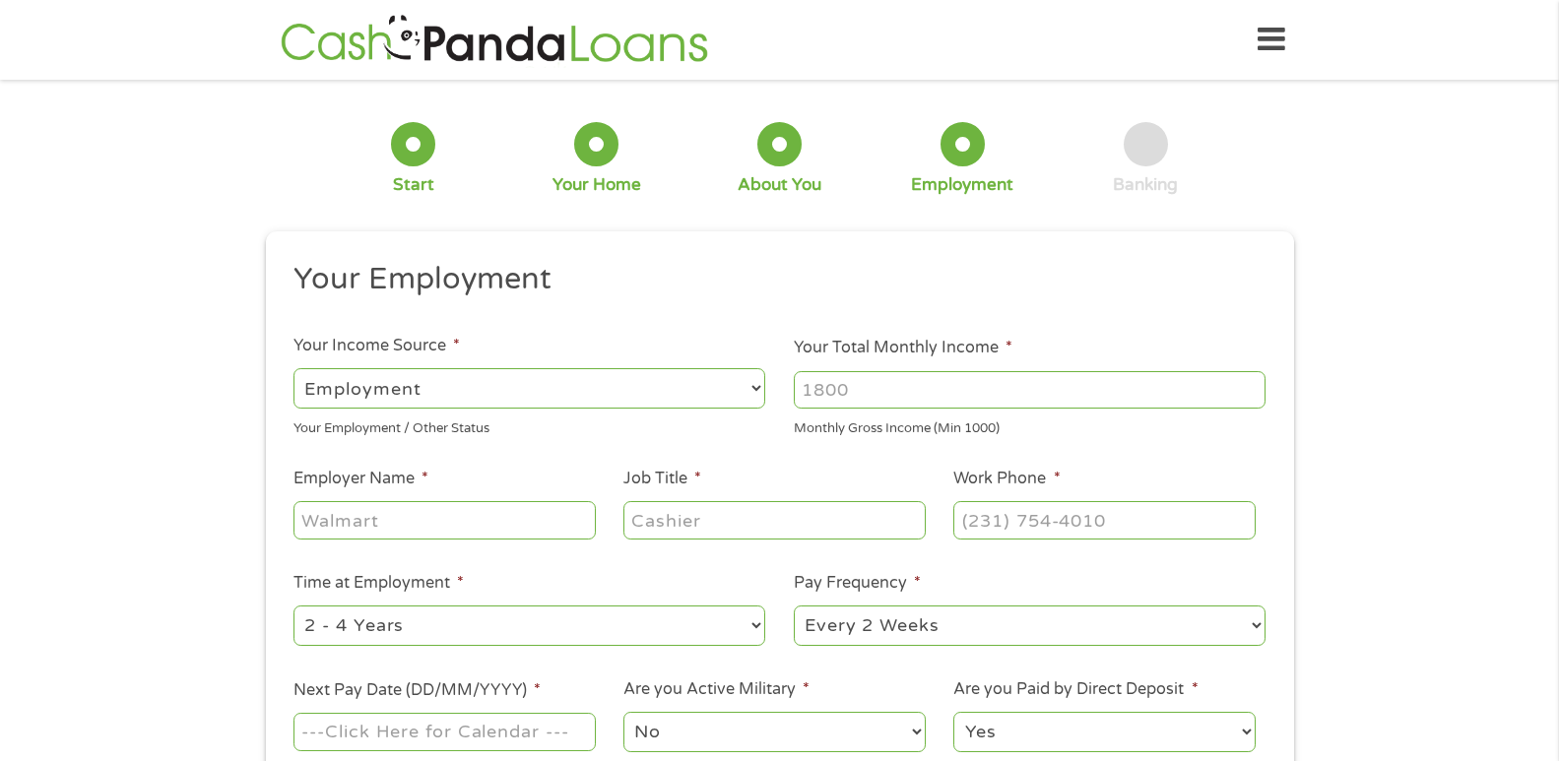
click at [879, 393] on input "Your Total Monthly Income *" at bounding box center [1030, 389] width 472 height 37
click at [878, 380] on input "Your Total Monthly Income *" at bounding box center [1030, 389] width 472 height 37
type input "1400"
click at [372, 522] on input "Employer Name *" at bounding box center [443, 519] width 301 height 37
type input "Americas Thrift Store"
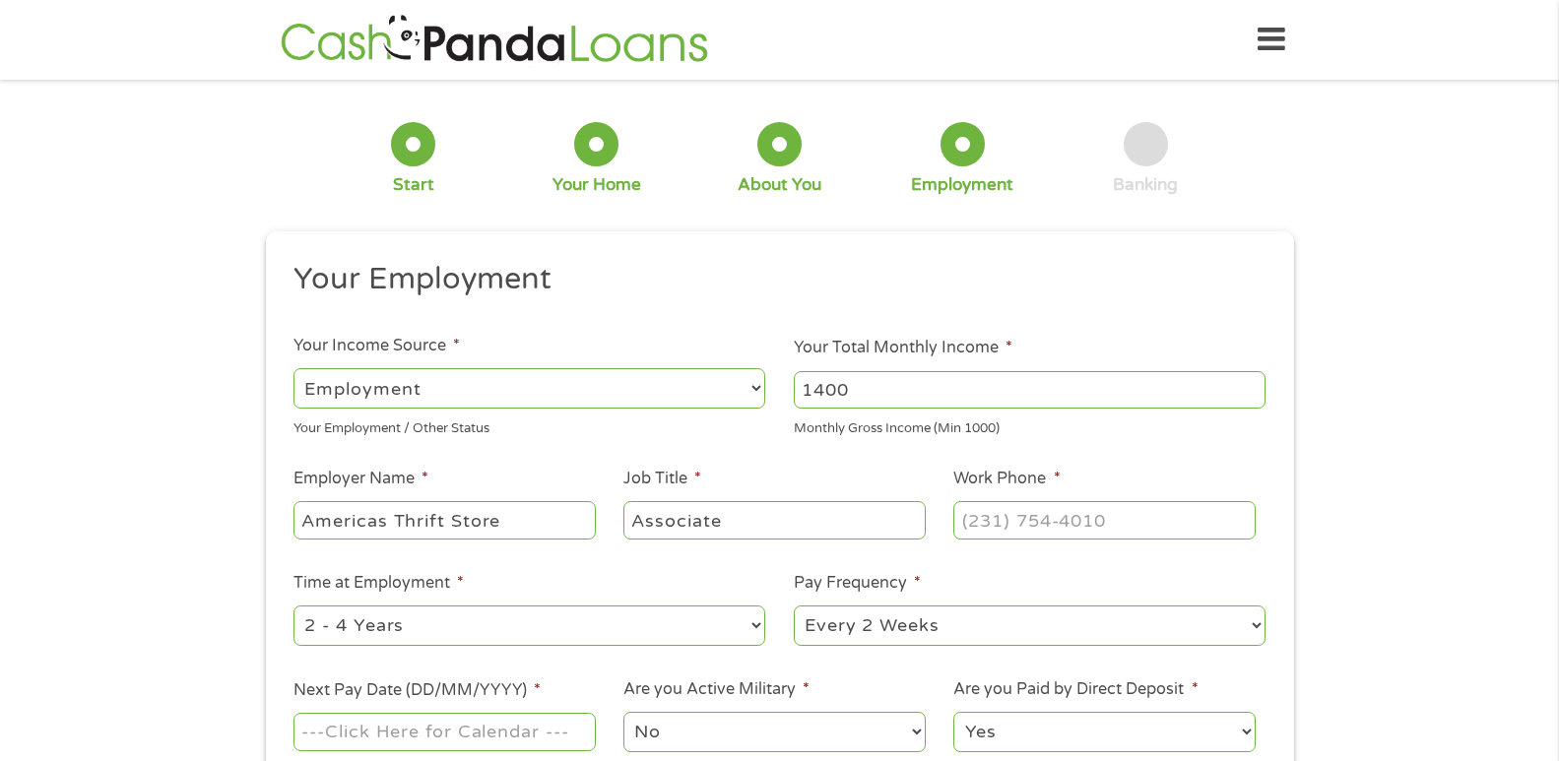
type input "Associate"
type input "(___) ___-____"
click at [996, 531] on input "(___) ___-____" at bounding box center [1103, 519] width 301 height 37
type input "(205) 631-1238"
click at [386, 618] on select "--- Choose one --- 1 Year or less 1 - 2 Years 2 - 4 Years Over 4 Years" at bounding box center [529, 626] width 472 height 40
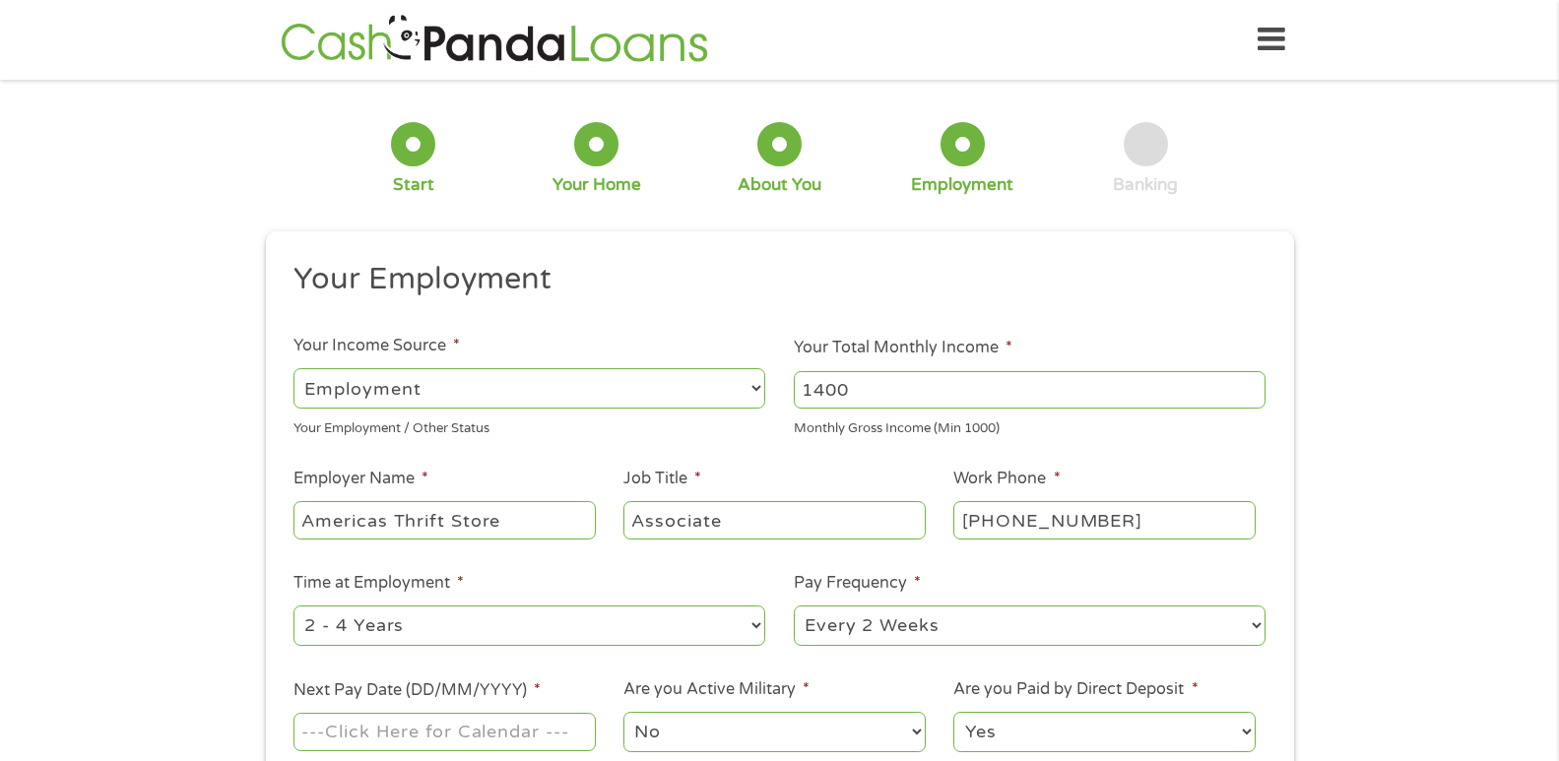
click at [293, 606] on select "--- Choose one --- 1 Year or less 1 - 2 Years 2 - 4 Years Over 4 Years" at bounding box center [529, 626] width 472 height 40
click at [893, 634] on select "--- Choose one --- Every 2 Weeks Every Week Monthly Semi-Monthly" at bounding box center [1030, 626] width 472 height 40
click at [794, 606] on select "--- Choose one --- Every 2 Weeks Every Week Monthly Semi-Monthly" at bounding box center [1030, 626] width 472 height 40
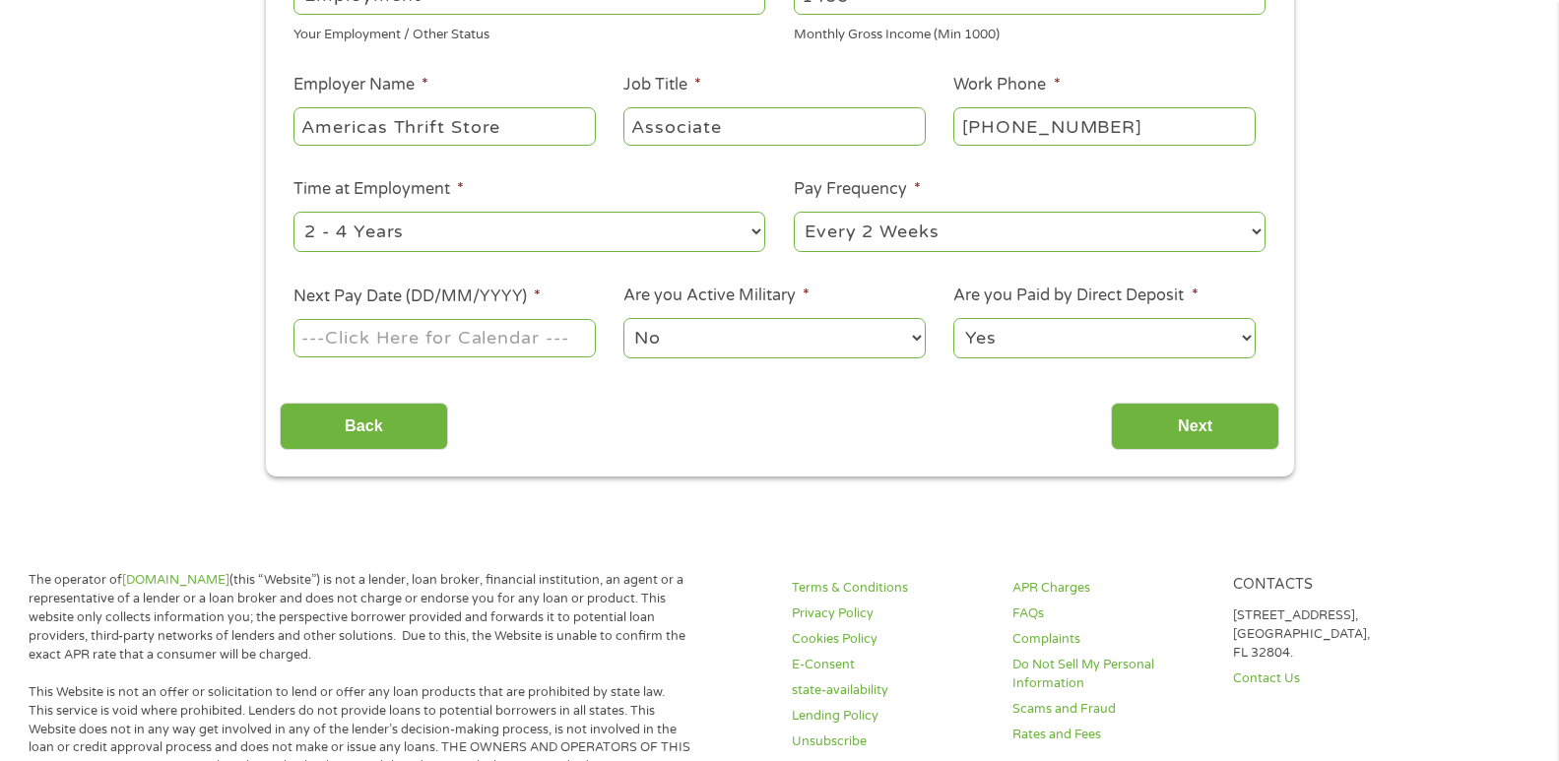
click at [450, 347] on body "Home Get Loan Offer How it works FAQs Blog Cash Loans Quick Loans Online Loans …" at bounding box center [779, 763] width 1559 height 2314
click at [455, 340] on input "Next Pay Date (DD/MM/YYYY) *" at bounding box center [443, 337] width 301 height 37
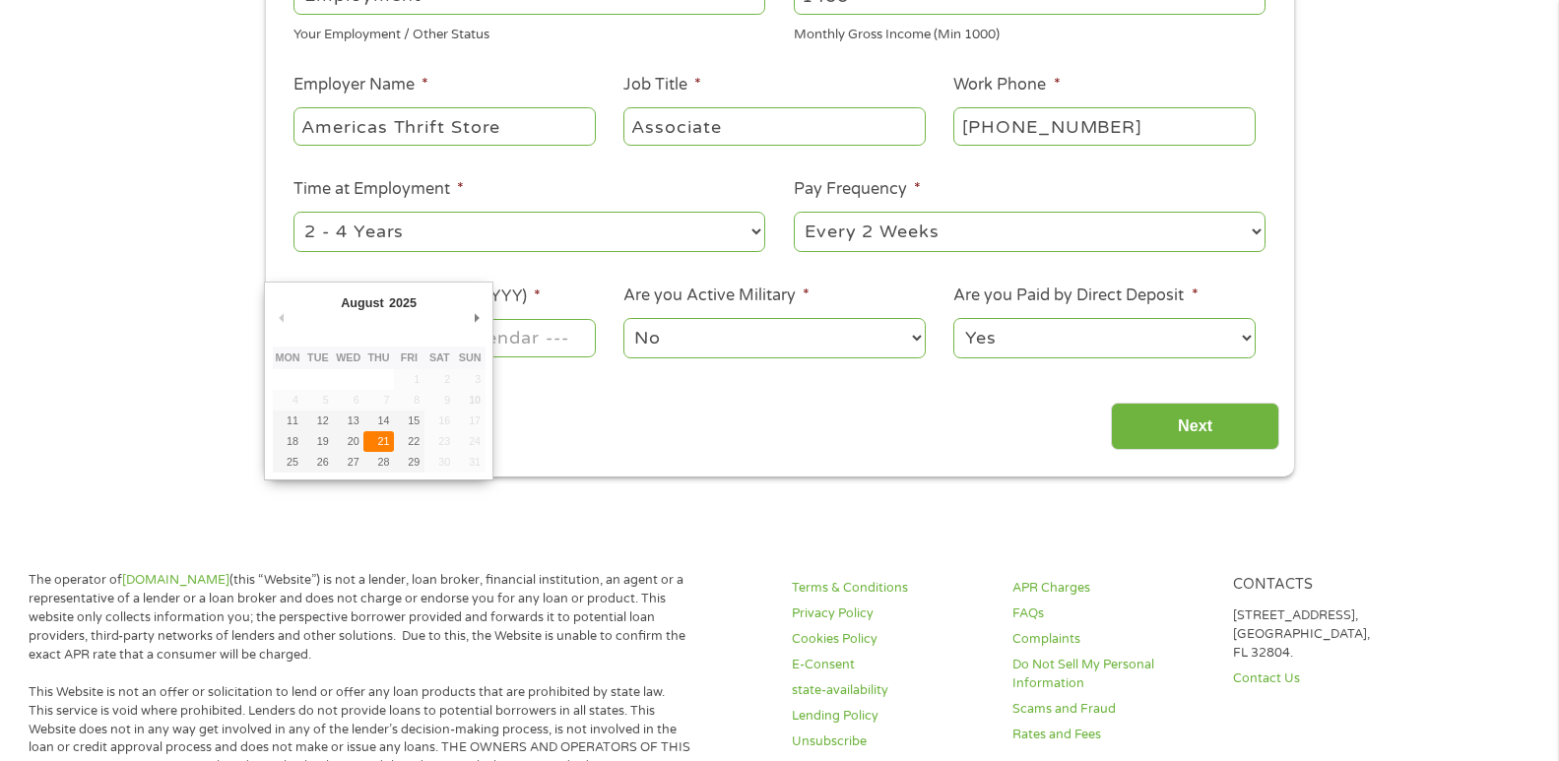
type input "21/08/2025"
drag, startPoint x: 381, startPoint y: 442, endPoint x: 397, endPoint y: 442, distance: 15.8
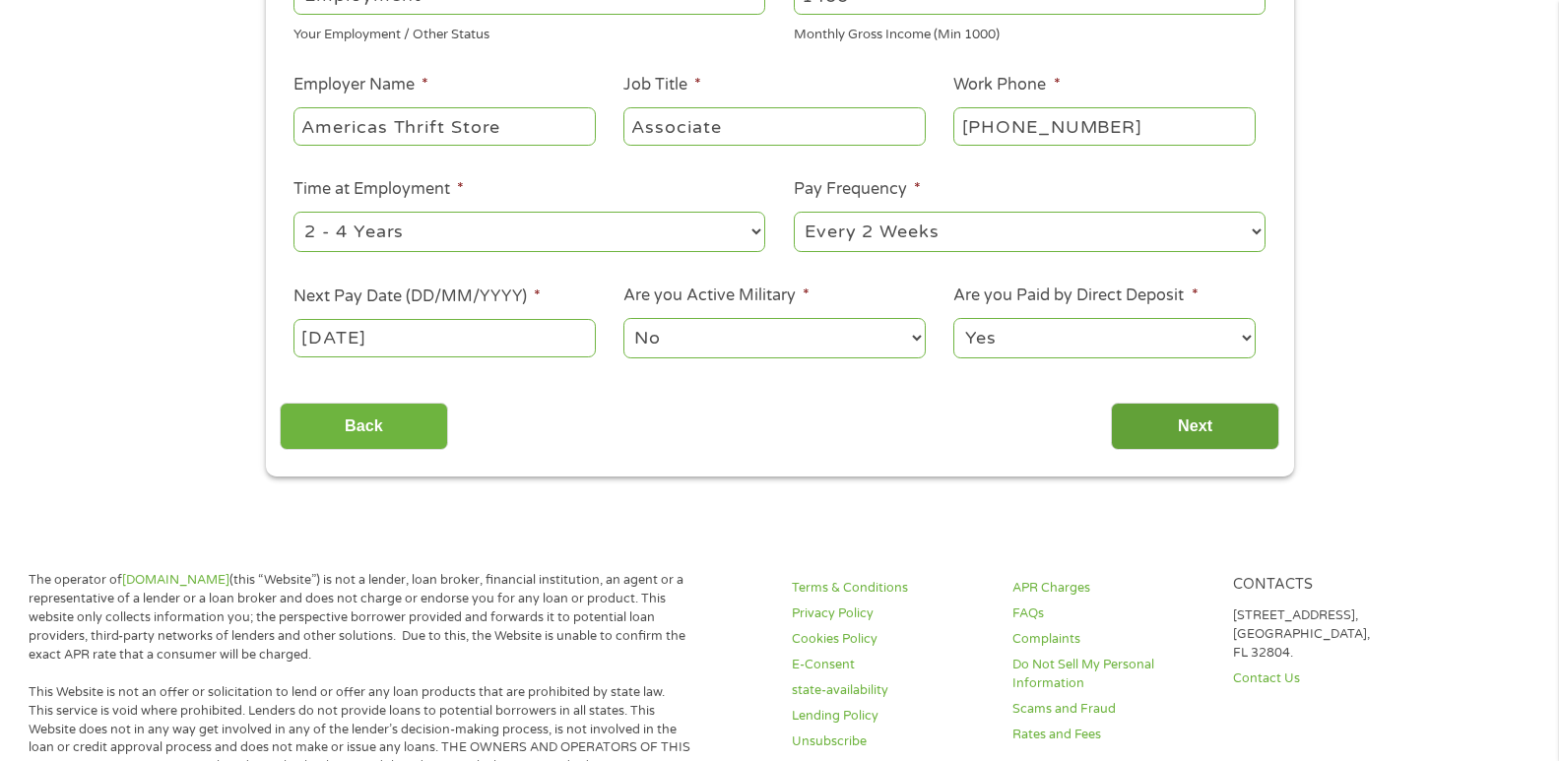
click at [1197, 420] on input "Next" at bounding box center [1195, 427] width 168 height 48
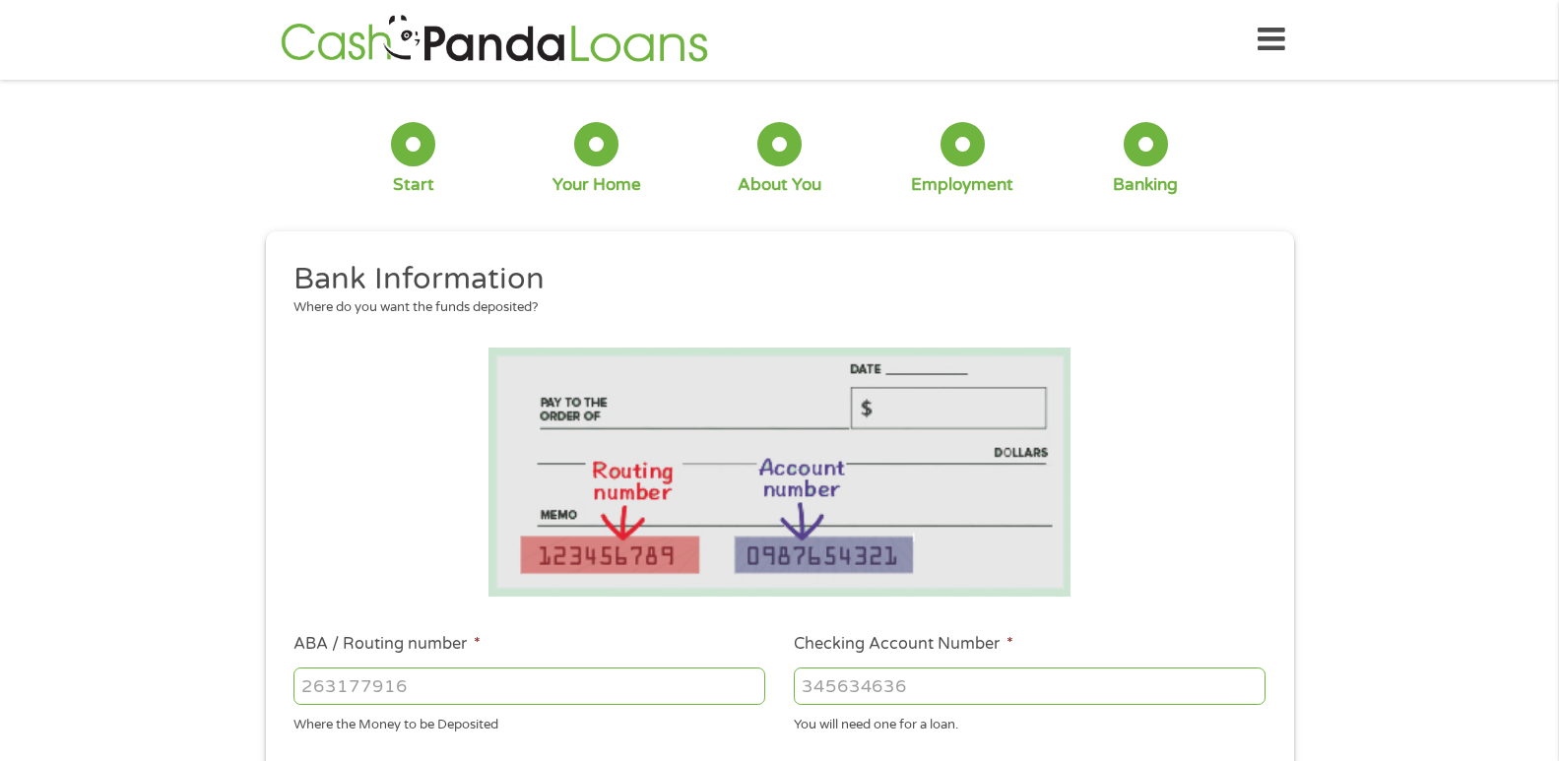
scroll to position [0, 0]
click at [416, 685] on input "ABA / Routing number *" at bounding box center [529, 686] width 472 height 37
type input "031101279"
type input "THE BANCORP BANK"
type input "031101279"
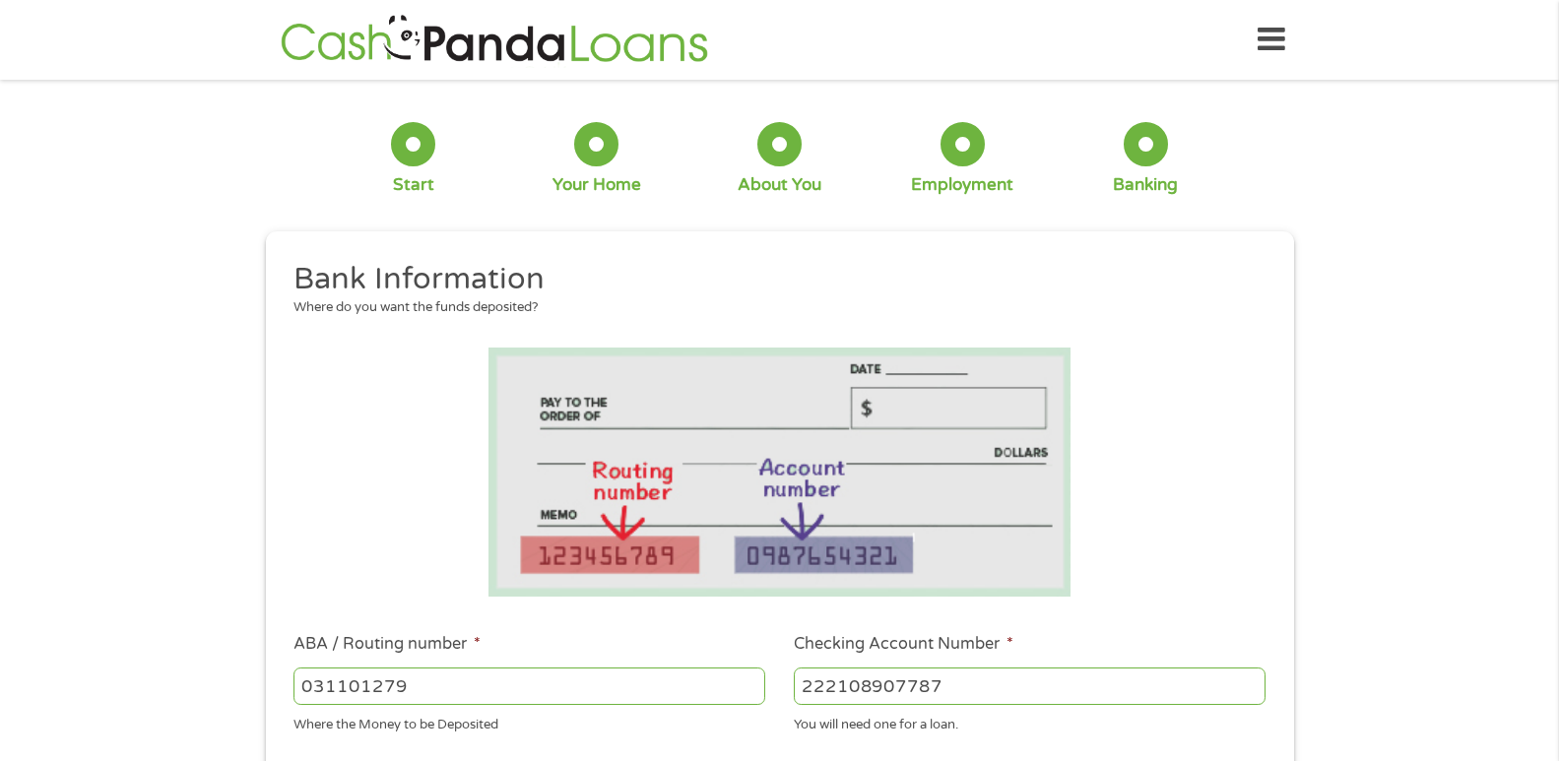
scroll to position [591, 0]
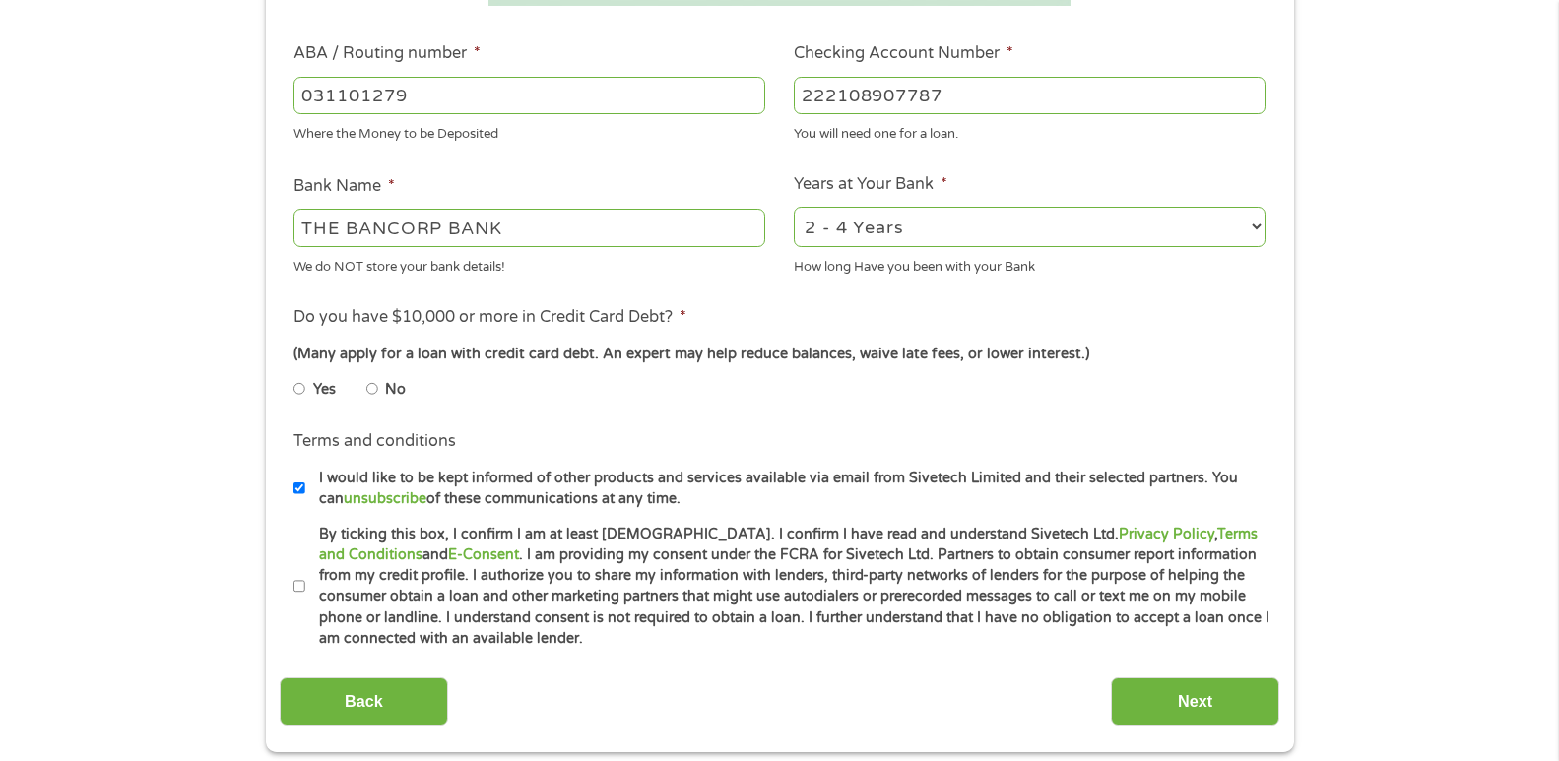
type input "222108907787"
click at [371, 392] on input "No" at bounding box center [372, 389] width 12 height 32
radio input "true"
click at [296, 584] on input "By ticking this box, I confirm I am at least 18 years old. I confirm I have rea…" at bounding box center [299, 587] width 12 height 32
checkbox input "true"
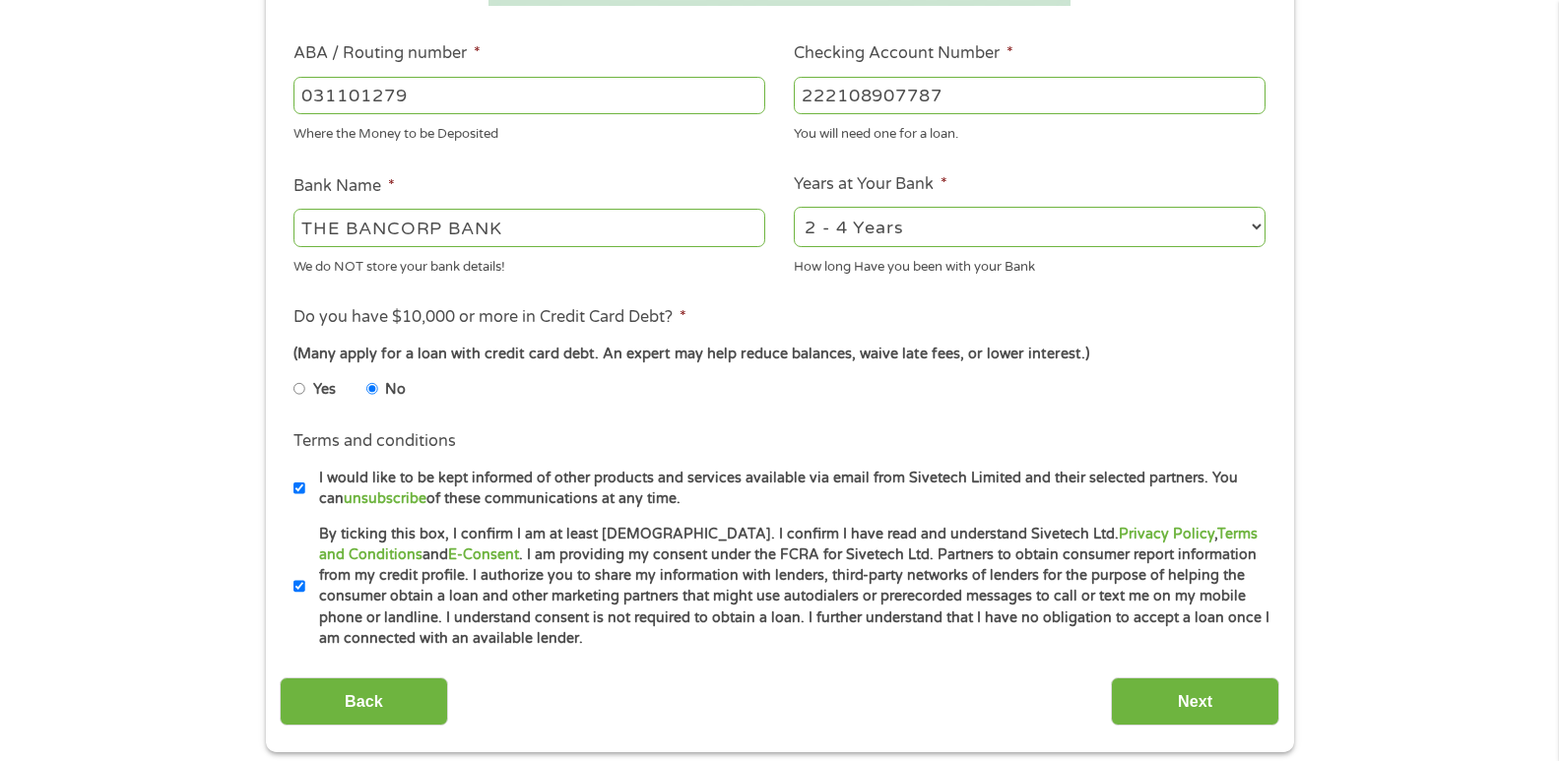
click at [299, 479] on input "I would like to be kept informed of other products and services available via e…" at bounding box center [299, 489] width 12 height 32
checkbox input "false"
click at [1175, 711] on input "Next" at bounding box center [1195, 701] width 168 height 48
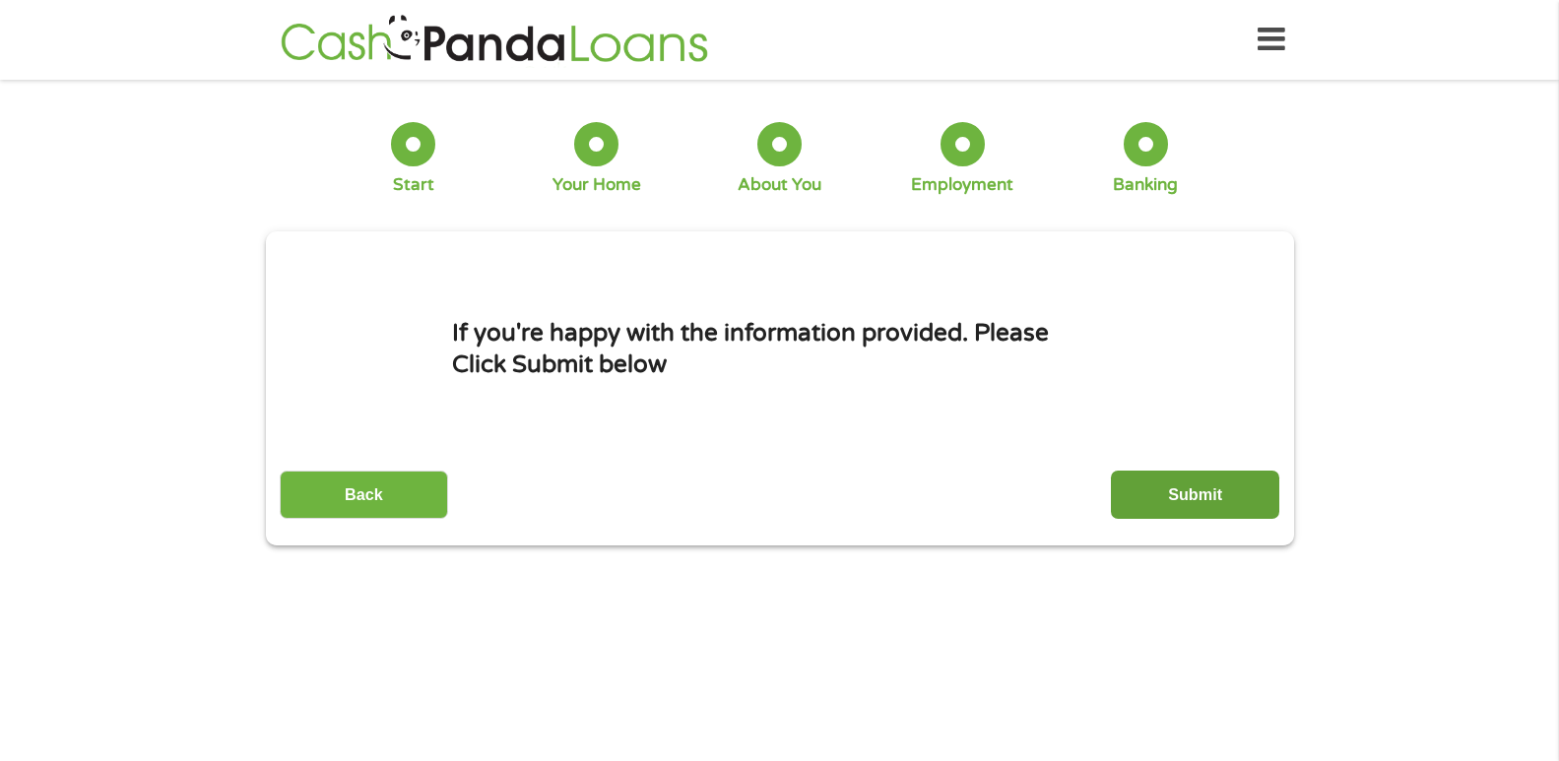
click at [1229, 495] on input "Submit" at bounding box center [1195, 495] width 168 height 48
